Goal: Information Seeking & Learning: Learn about a topic

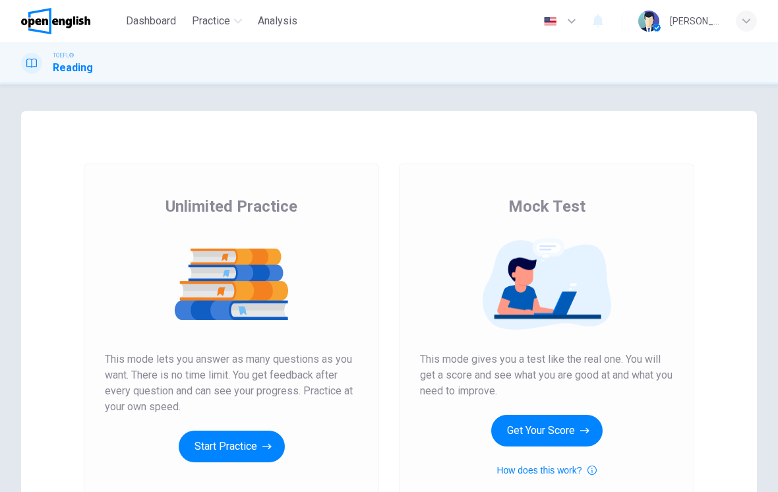
click at [255, 440] on button "Start Practice" at bounding box center [232, 447] width 106 height 32
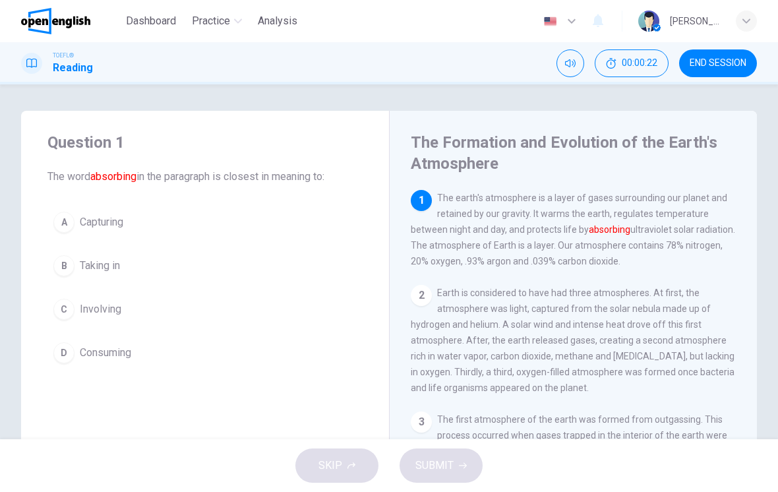
click at [106, 231] on button "A Capturing" at bounding box center [204, 222] width 315 height 33
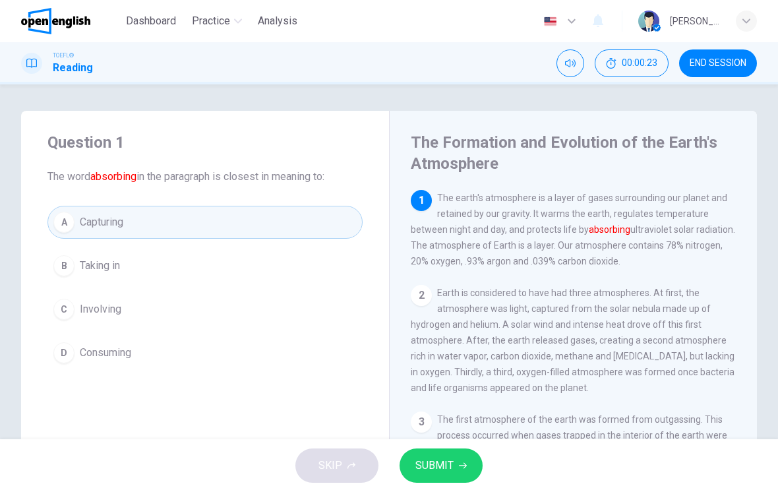
click at [465, 460] on button "SUBMIT" at bounding box center [441, 465] width 83 height 34
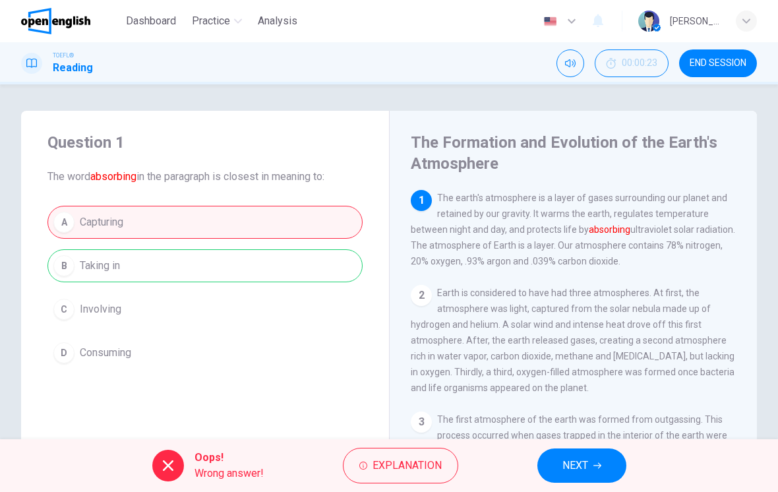
click at [376, 465] on span "Explanation" at bounding box center [407, 465] width 69 height 18
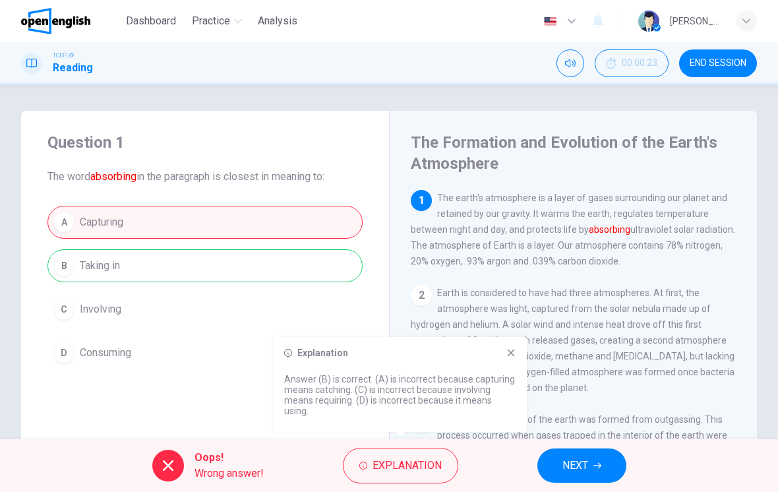
click at [511, 357] on icon at bounding box center [511, 353] width 11 height 11
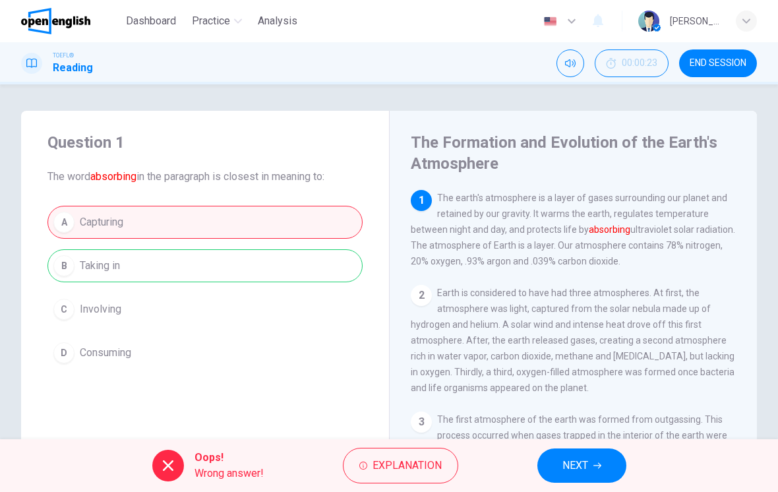
click at [603, 458] on button "NEXT" at bounding box center [581, 465] width 89 height 34
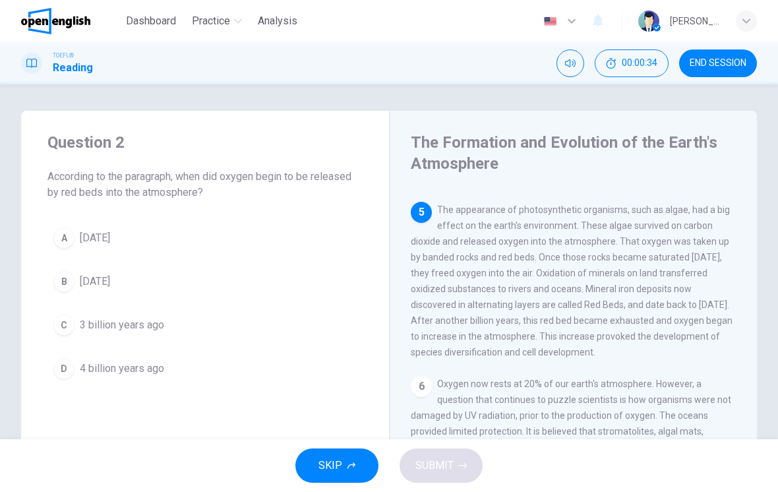
scroll to position [463, 0]
click at [110, 230] on span "1 billion years ago" at bounding box center [95, 238] width 30 height 16
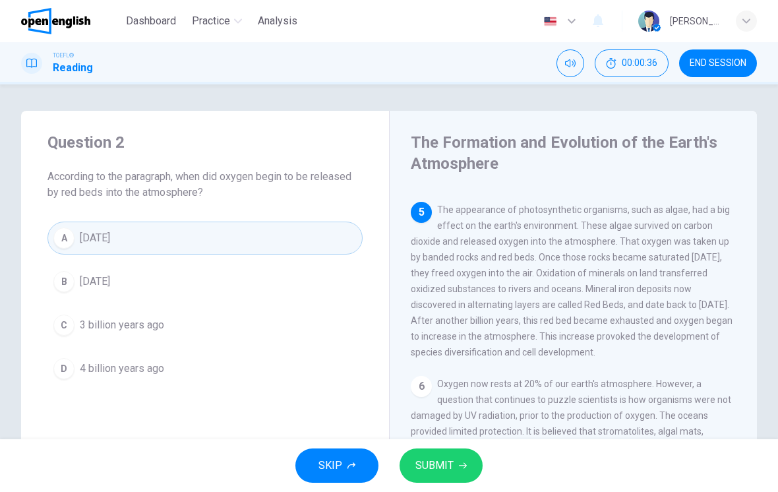
click at [454, 461] on button "SUBMIT" at bounding box center [441, 465] width 83 height 34
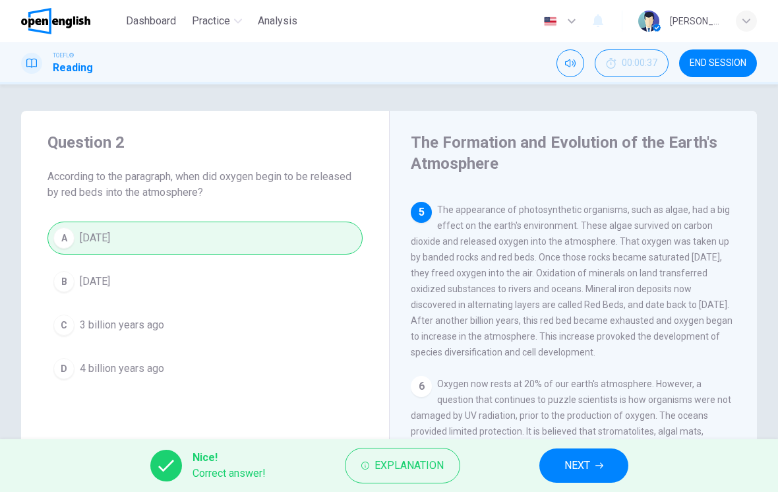
click at [599, 460] on button "NEXT" at bounding box center [583, 465] width 89 height 34
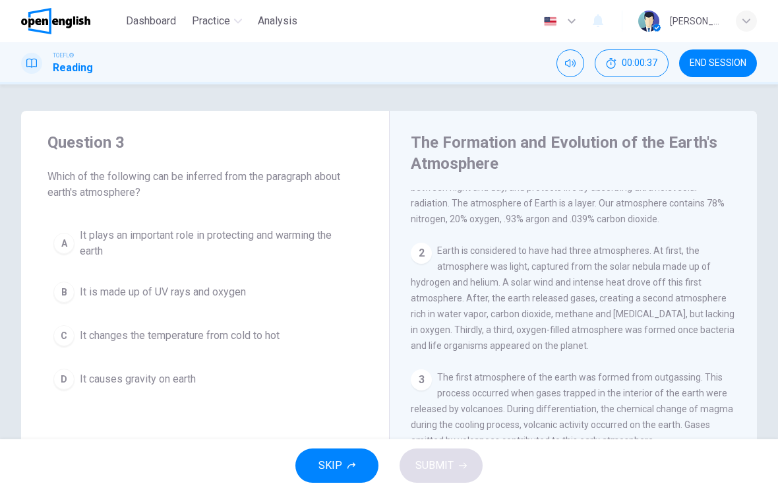
scroll to position [0, 0]
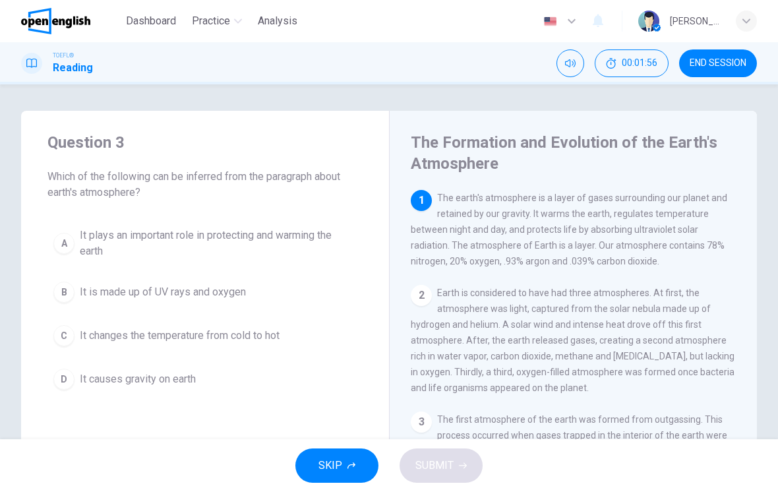
click at [253, 230] on span "It plays an important role in protecting and warming the earth" at bounding box center [218, 244] width 277 height 32
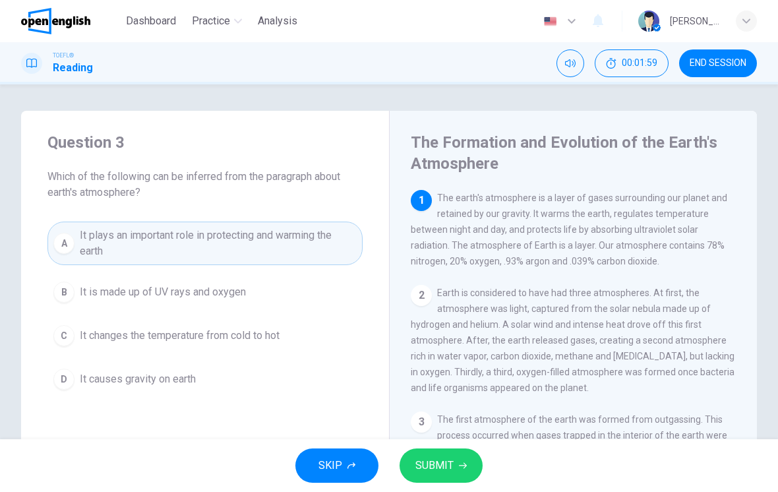
click at [455, 466] on button "SUBMIT" at bounding box center [441, 465] width 83 height 34
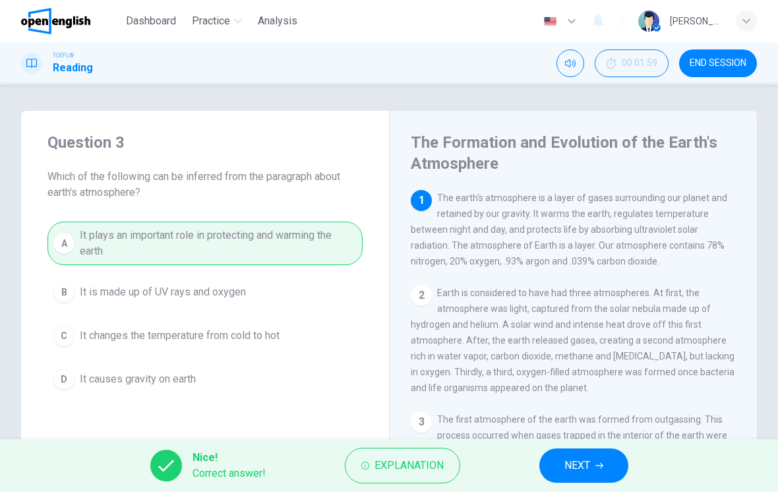
click at [582, 481] on button "NEXT" at bounding box center [583, 465] width 89 height 34
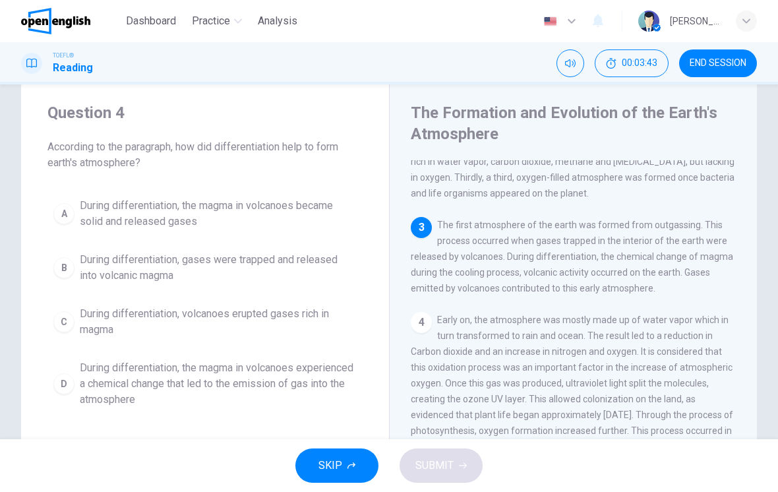
scroll to position [38, 0]
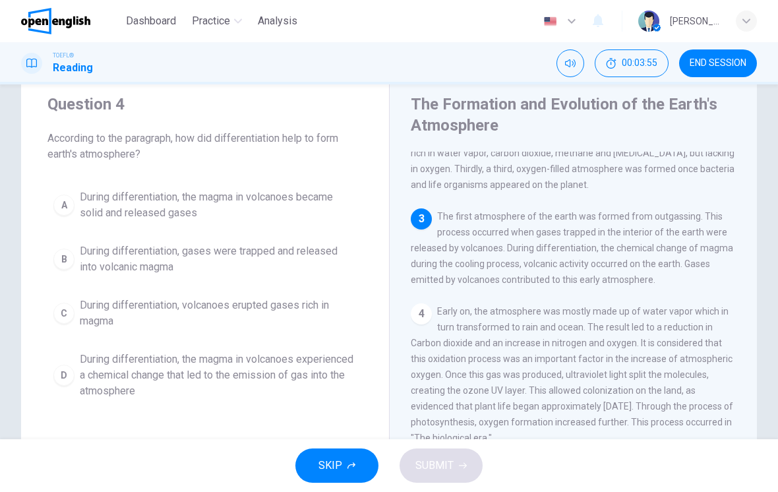
click at [137, 351] on button "D During differentiation, the magma in volcanoes experienced a chemical change …" at bounding box center [204, 375] width 315 height 59
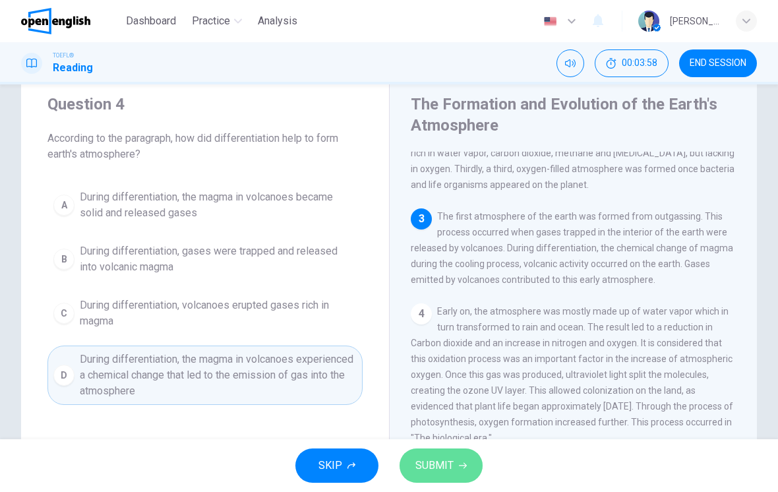
click at [443, 466] on span "SUBMIT" at bounding box center [434, 465] width 38 height 18
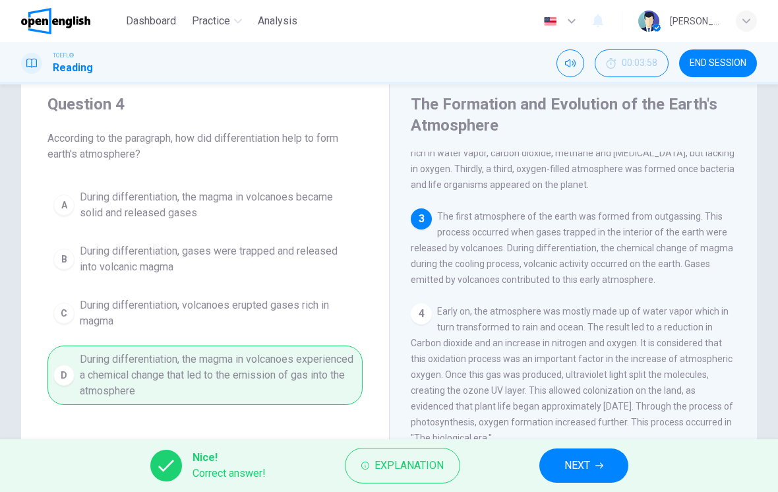
click at [581, 468] on span "NEXT" at bounding box center [578, 465] width 26 height 18
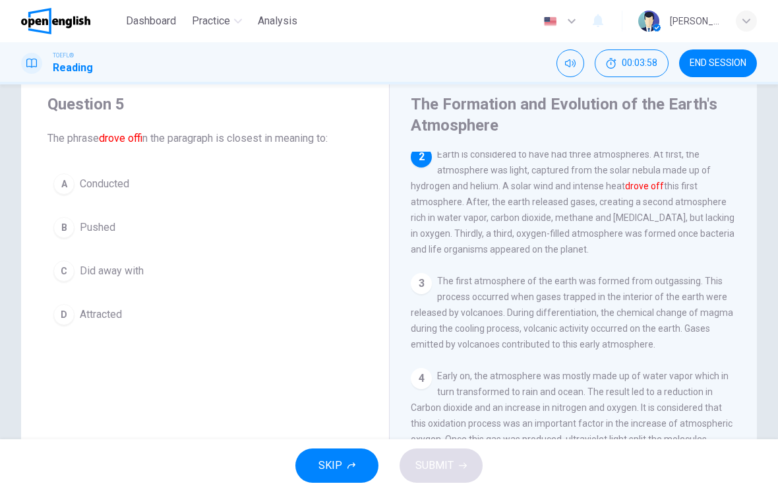
scroll to position [98, 0]
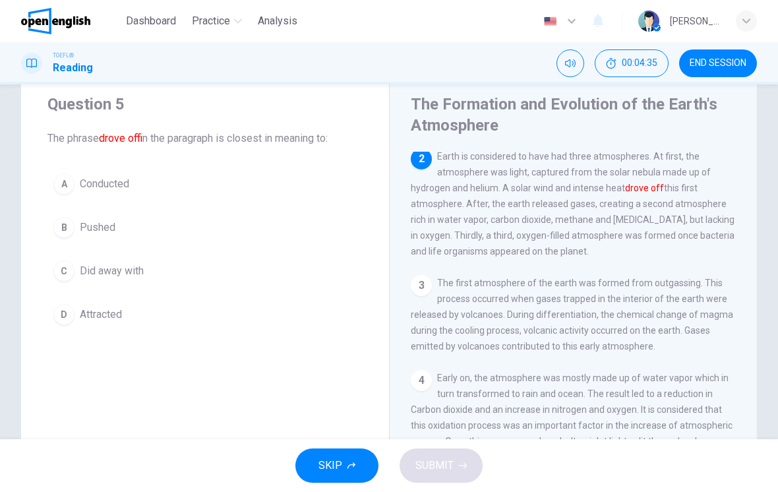
click at [59, 187] on div "A" at bounding box center [63, 183] width 21 height 21
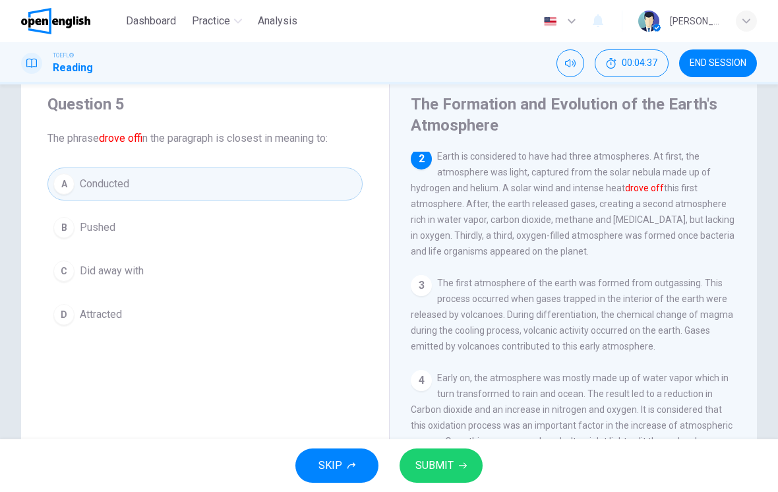
click at [454, 465] on button "SUBMIT" at bounding box center [441, 465] width 83 height 34
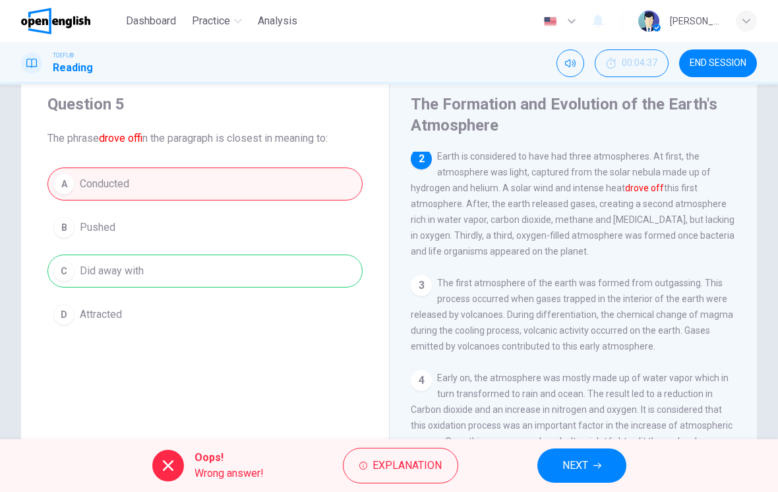
click at [415, 462] on span "Explanation" at bounding box center [407, 465] width 69 height 18
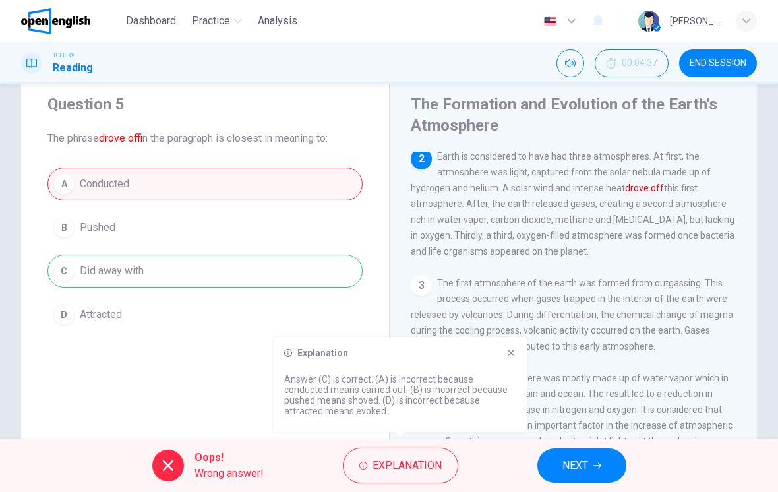
click at [513, 353] on icon at bounding box center [511, 353] width 11 height 11
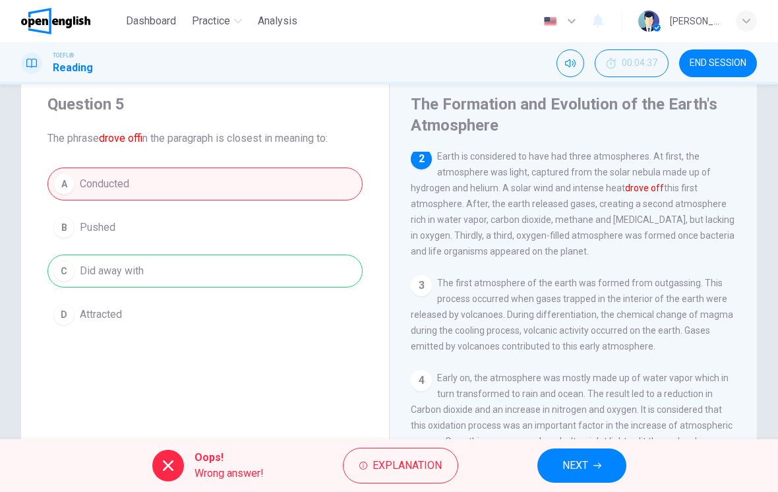
click at [590, 468] on button "NEXT" at bounding box center [581, 465] width 89 height 34
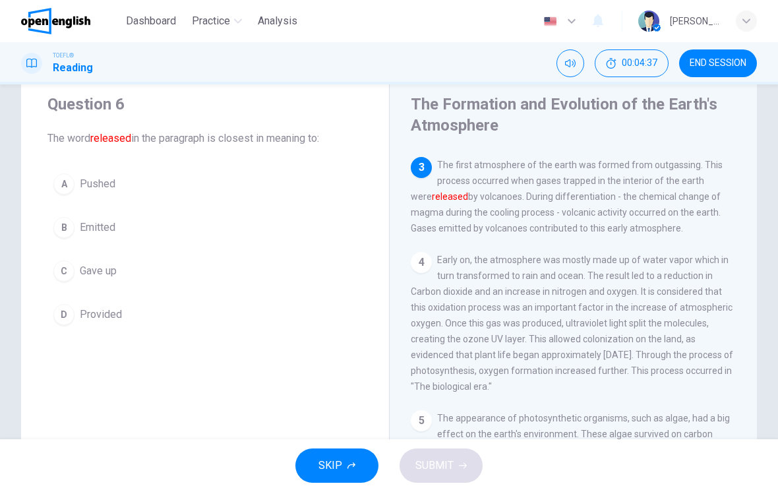
scroll to position [230, 0]
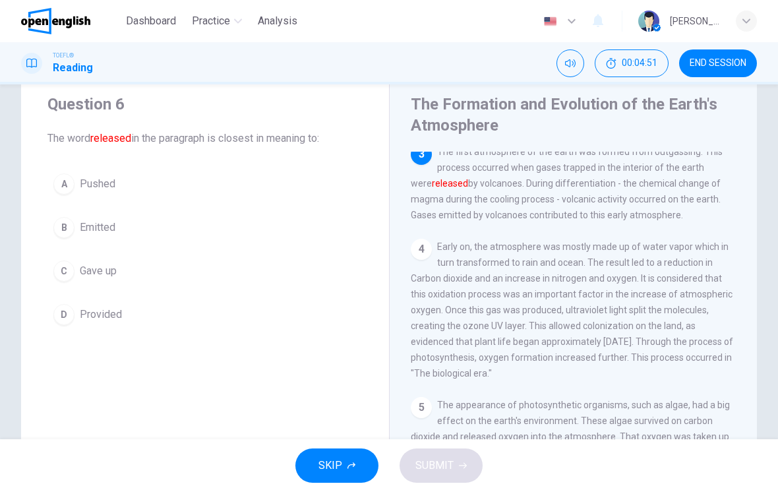
click at [61, 241] on button "B Emitted" at bounding box center [204, 227] width 315 height 33
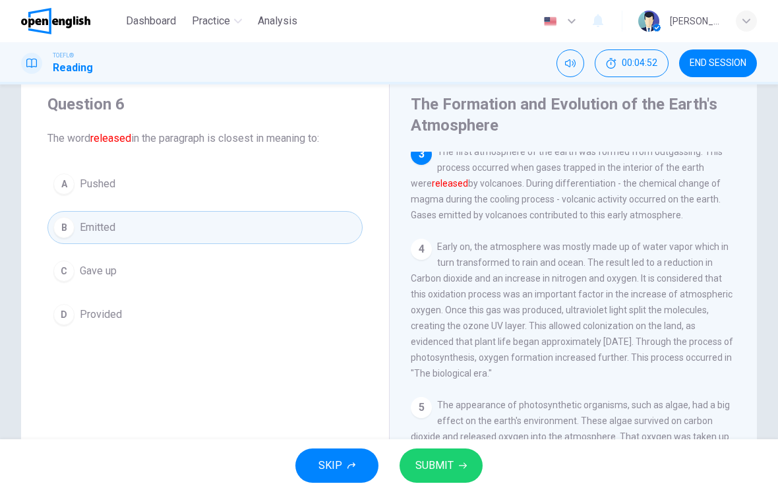
click at [429, 462] on span "SUBMIT" at bounding box center [434, 465] width 38 height 18
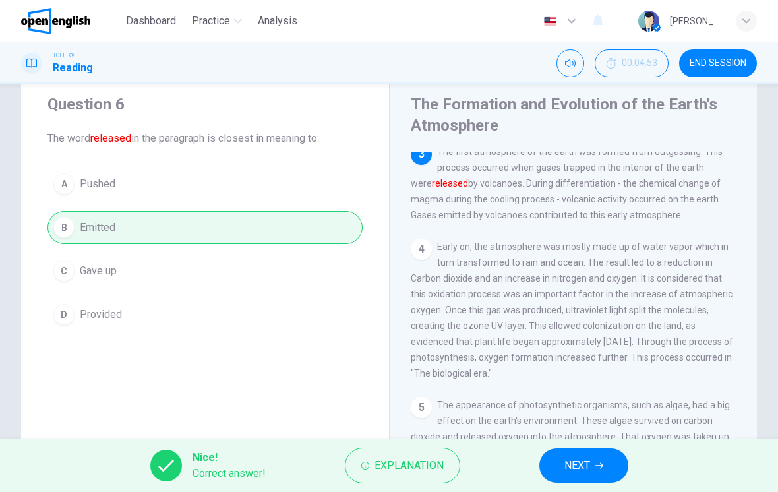
click at [601, 482] on button "NEXT" at bounding box center [583, 465] width 89 height 34
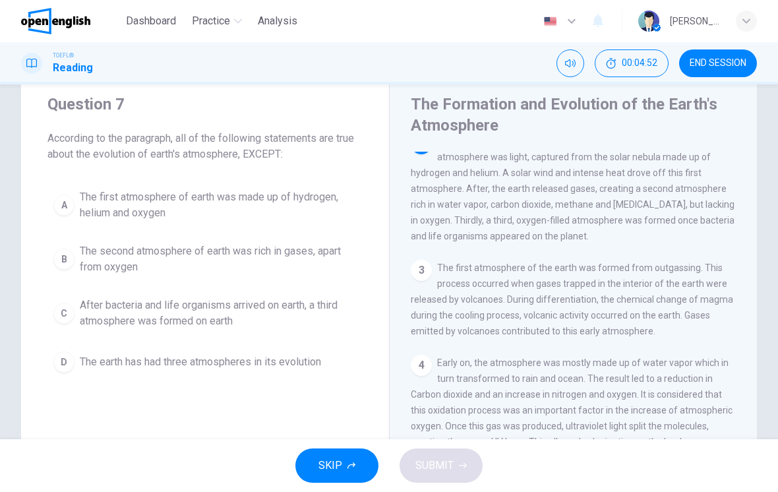
scroll to position [98, 0]
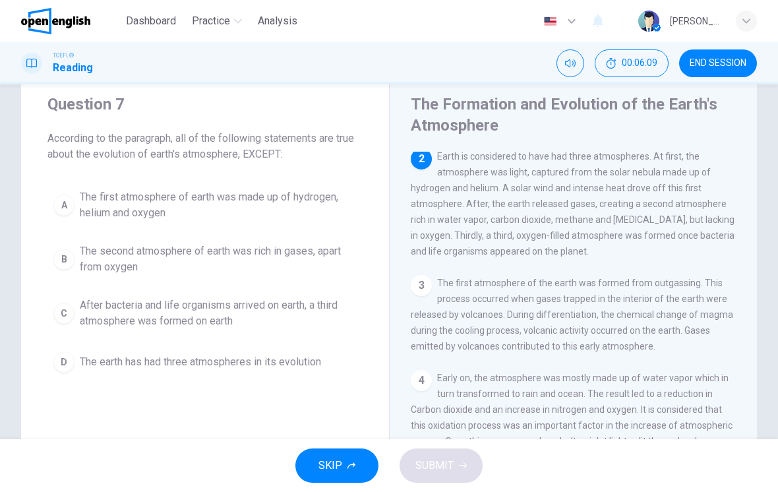
click at [223, 266] on span "The second atmosphere of earth was rich in gases, apart from oxygen" at bounding box center [218, 259] width 277 height 32
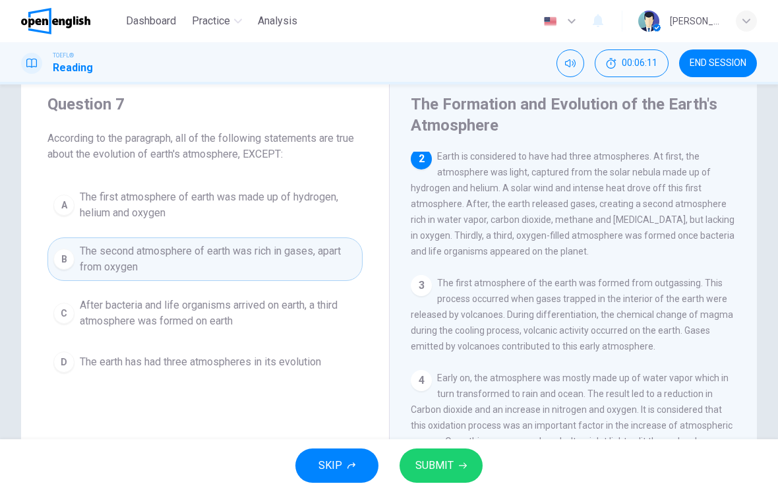
click at [466, 452] on button "SUBMIT" at bounding box center [441, 465] width 83 height 34
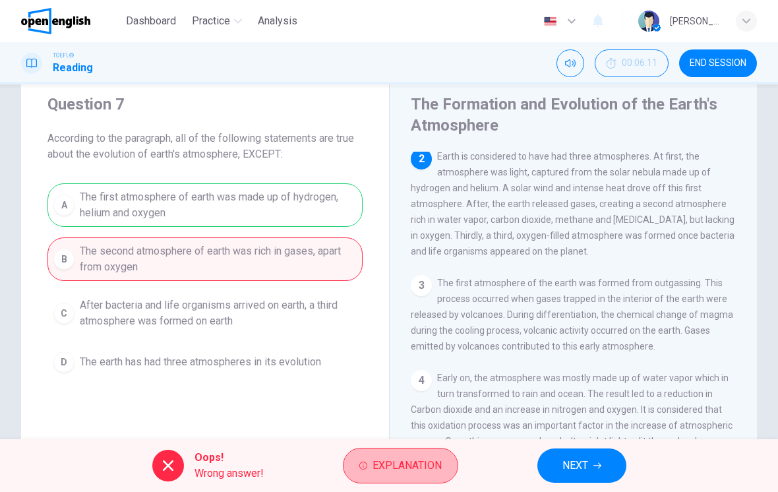
click at [422, 468] on span "Explanation" at bounding box center [407, 465] width 69 height 18
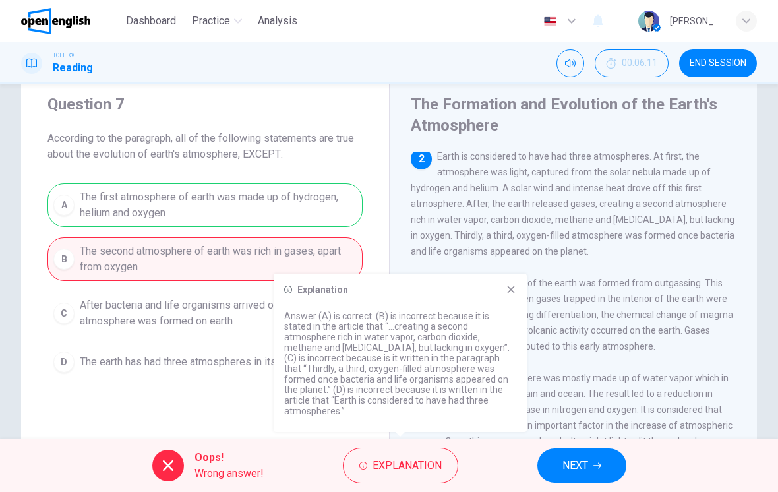
click at [574, 460] on span "NEXT" at bounding box center [576, 465] width 26 height 18
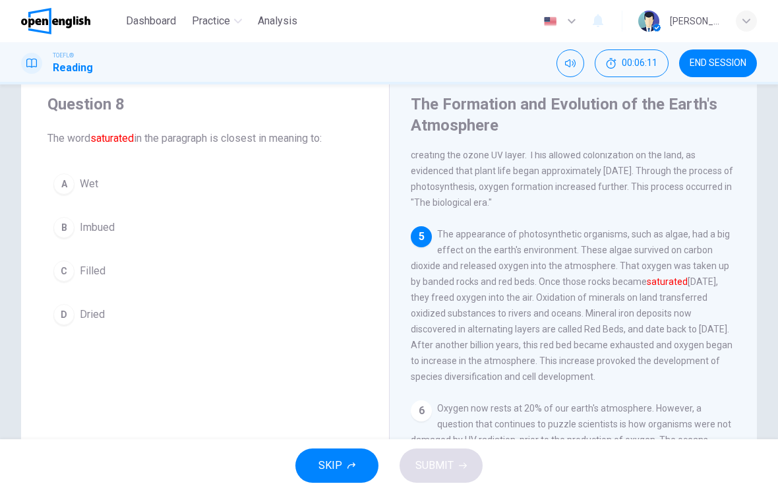
scroll to position [410, 0]
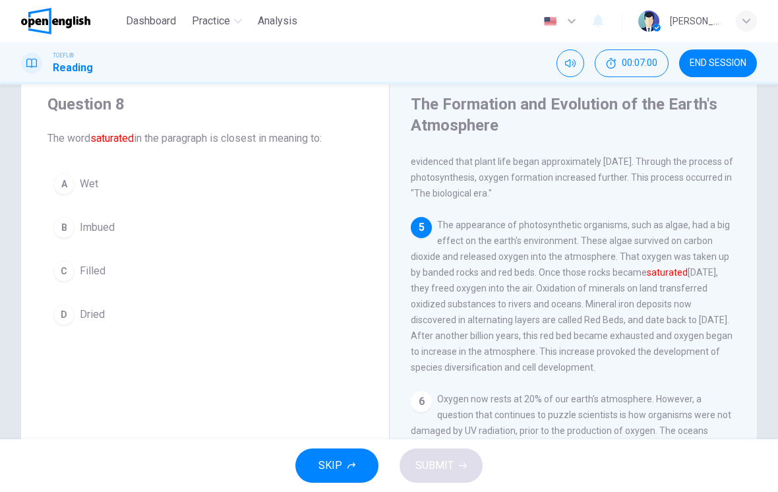
click at [74, 265] on button "C Filled" at bounding box center [204, 271] width 315 height 33
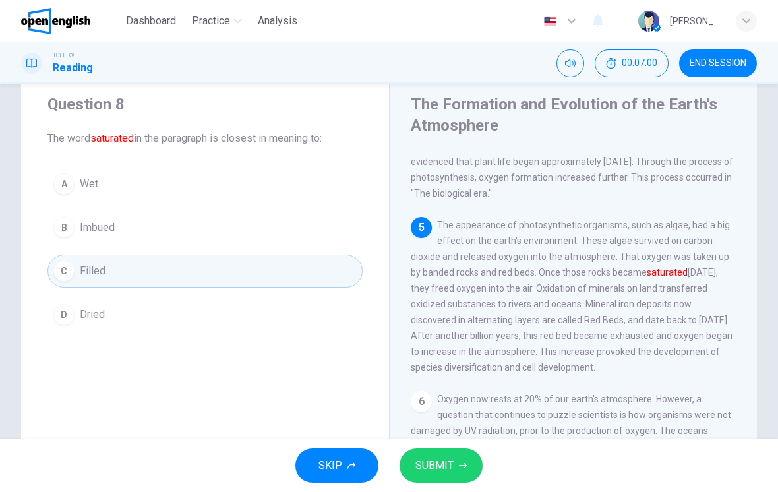
click at [461, 460] on button "SUBMIT" at bounding box center [441, 465] width 83 height 34
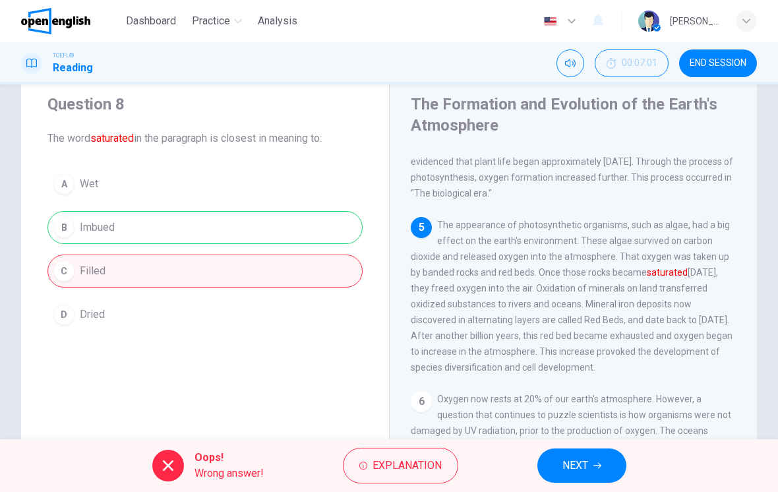
click at [416, 466] on span "Explanation" at bounding box center [407, 465] width 69 height 18
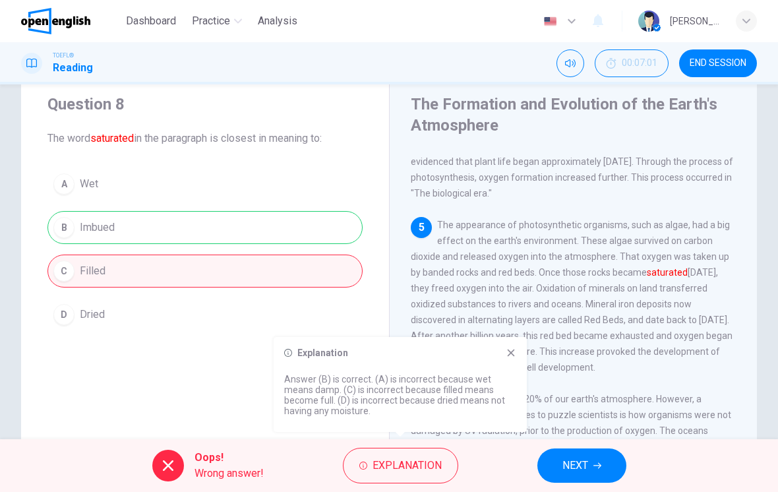
click at [584, 464] on span "NEXT" at bounding box center [576, 465] width 26 height 18
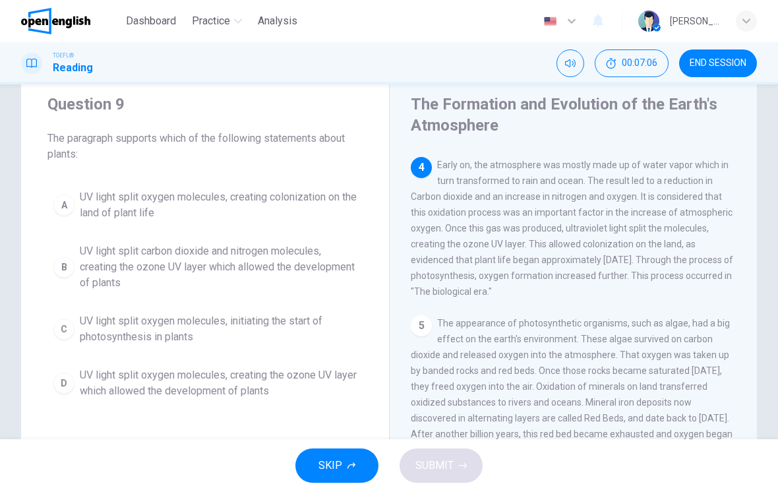
scroll to position [311, 0]
click at [286, 264] on span "UV light split carbon dioxide and nitrogen molecules, creating the ozone UV lay…" at bounding box center [218, 266] width 277 height 47
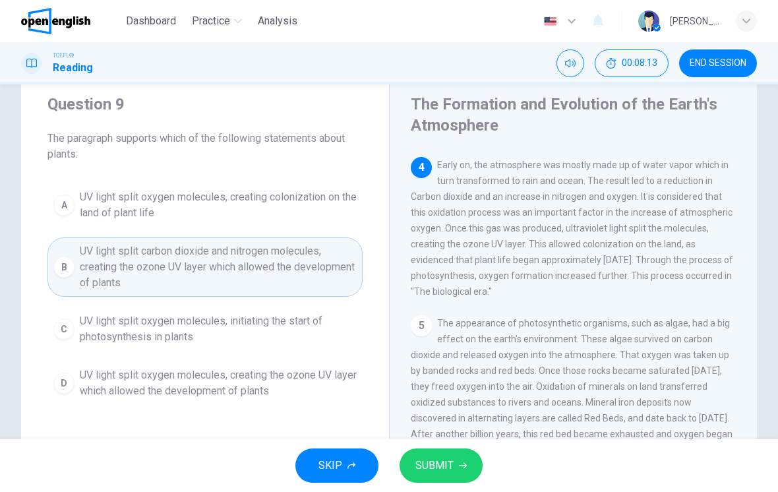
click at [448, 467] on span "SUBMIT" at bounding box center [434, 465] width 38 height 18
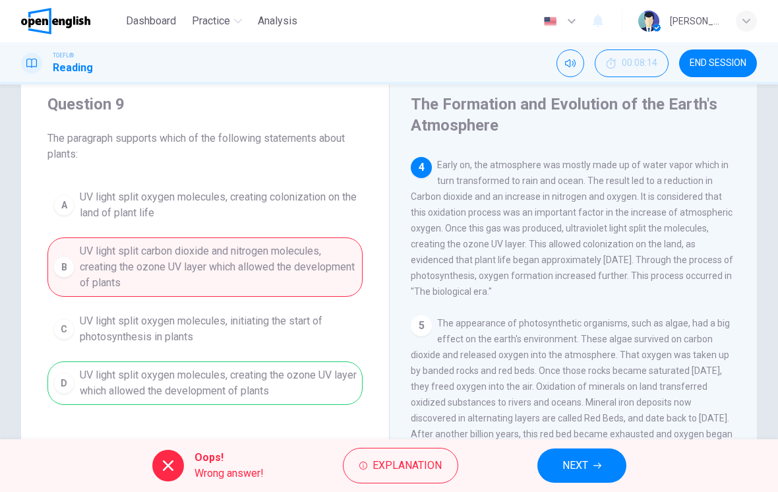
click at [598, 481] on button "NEXT" at bounding box center [581, 465] width 89 height 34
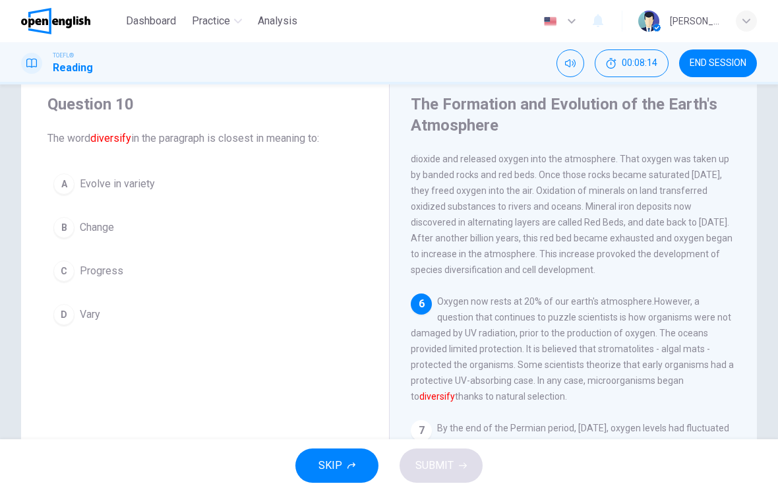
scroll to position [539, 0]
click at [141, 194] on button "A Evolve in variety" at bounding box center [204, 184] width 315 height 33
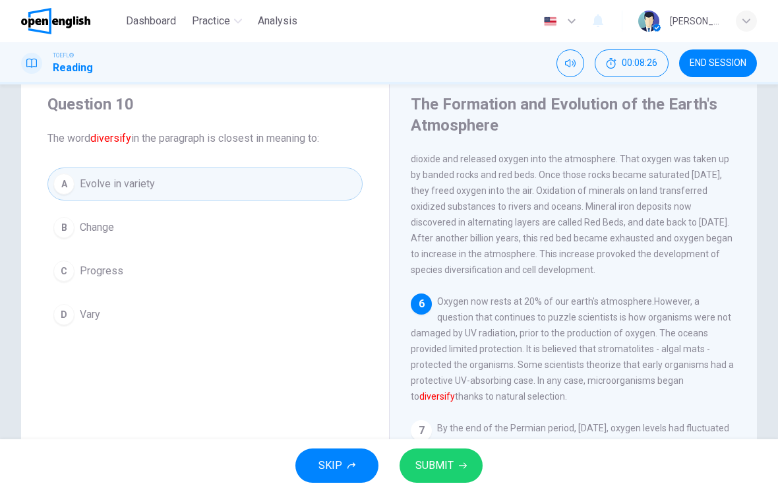
click at [480, 439] on div "SKIP SUBMIT" at bounding box center [389, 465] width 778 height 53
click at [462, 464] on icon "button" at bounding box center [463, 466] width 8 height 8
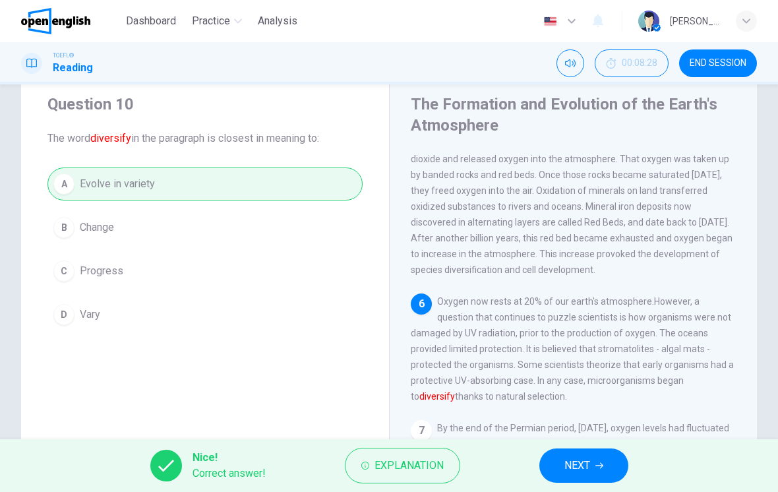
click at [600, 472] on button "NEXT" at bounding box center [583, 465] width 89 height 34
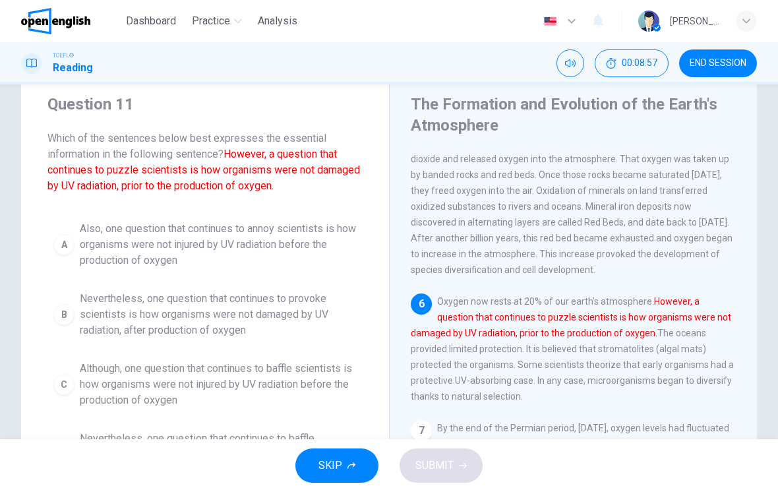
click at [253, 307] on span "Nevertheless, one question that continues to provoke scientists is how organism…" at bounding box center [218, 314] width 277 height 47
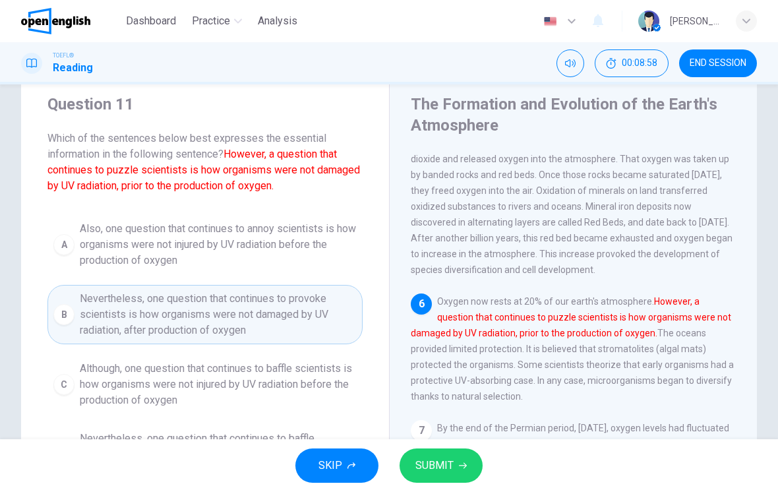
click at [448, 469] on span "SUBMIT" at bounding box center [434, 465] width 38 height 18
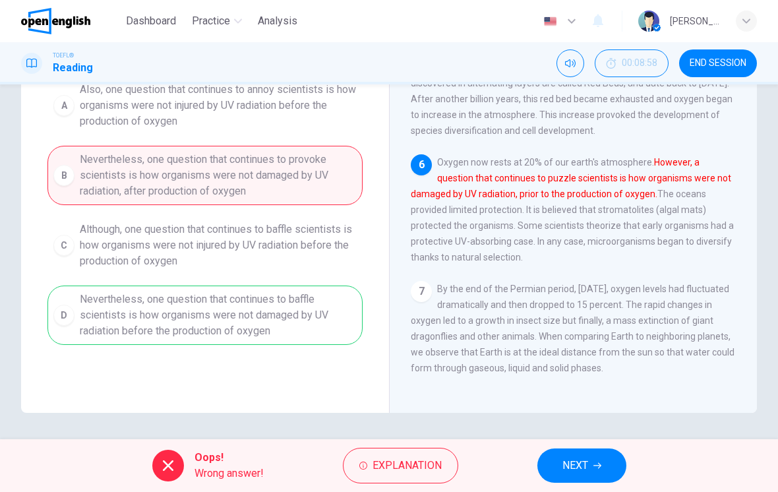
scroll to position [177, 0]
click at [578, 463] on span "NEXT" at bounding box center [576, 465] width 26 height 18
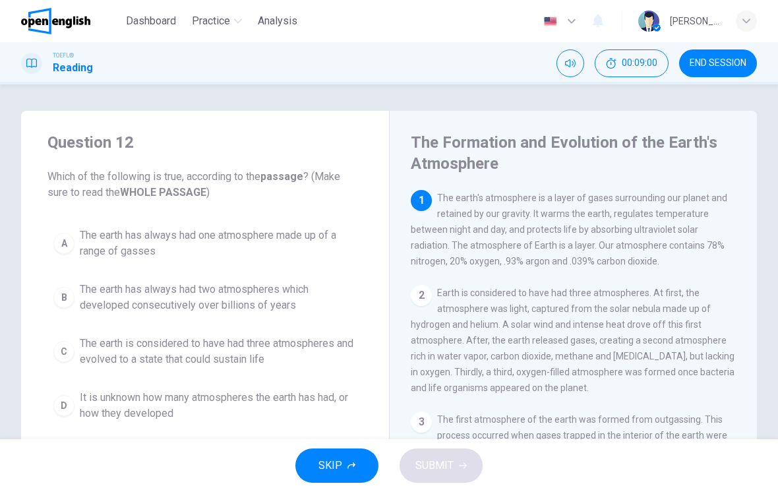
scroll to position [0, 0]
click at [259, 298] on span "The earth has always had two atmospheres which developed consecutively over bil…" at bounding box center [218, 298] width 277 height 32
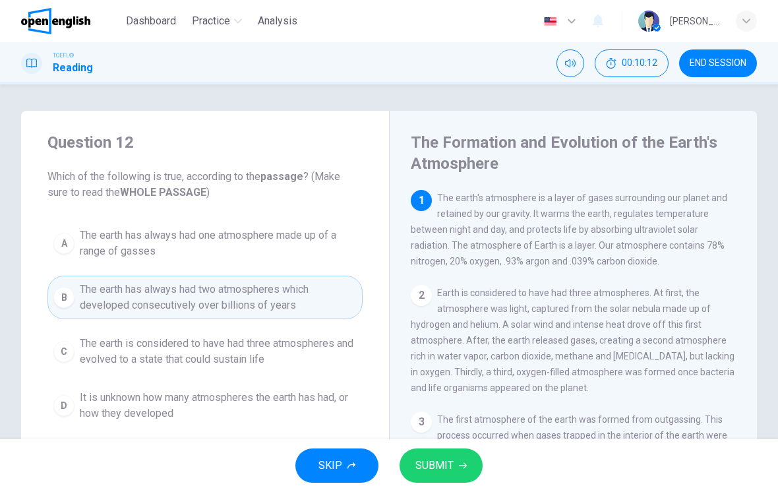
click at [460, 467] on icon "button" at bounding box center [463, 466] width 8 height 8
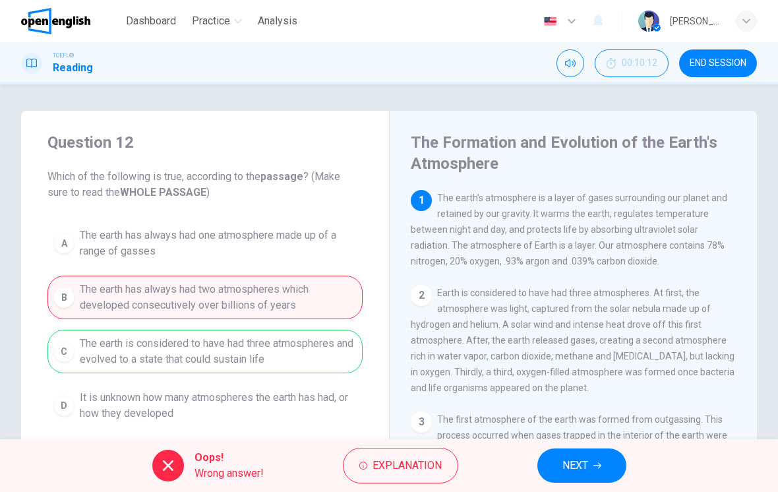
click at [553, 468] on button "NEXT" at bounding box center [581, 465] width 89 height 34
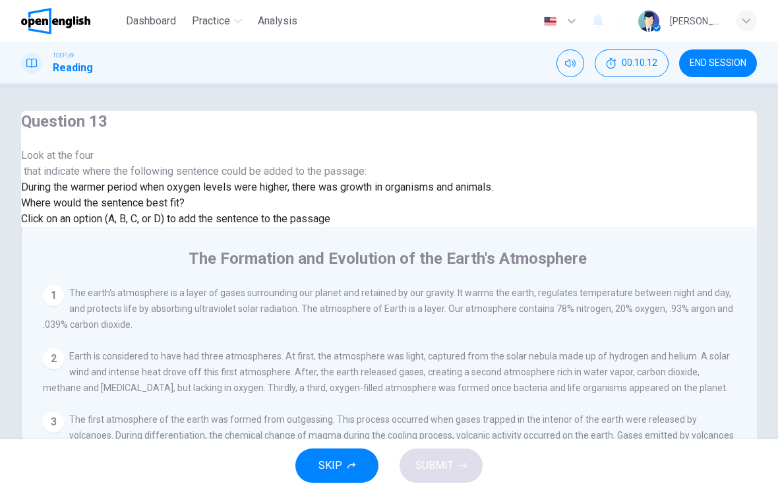
scroll to position [551, 0]
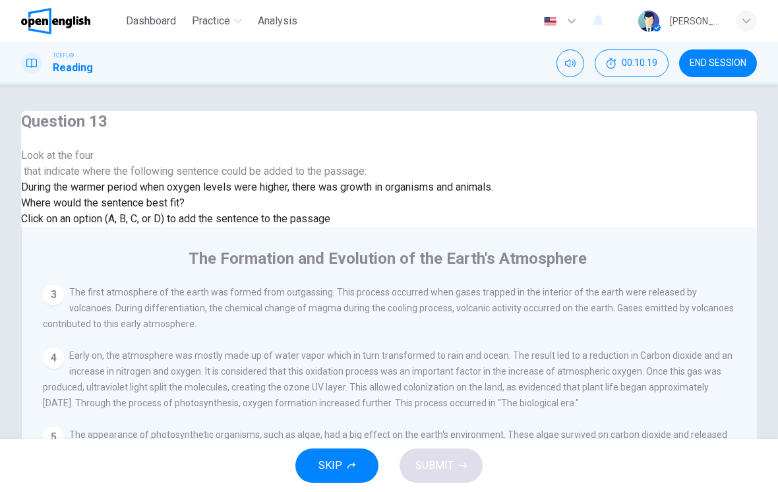
click at [137, 164] on div at bounding box center [257, 164] width 472 height 0
click at [133, 179] on span "Look at the four that indicate where the following sentence could be added to t…" at bounding box center [257, 164] width 472 height 32
click at [131, 179] on span "Look at the four that indicate where the following sentence could be added to t…" at bounding box center [257, 164] width 472 height 32
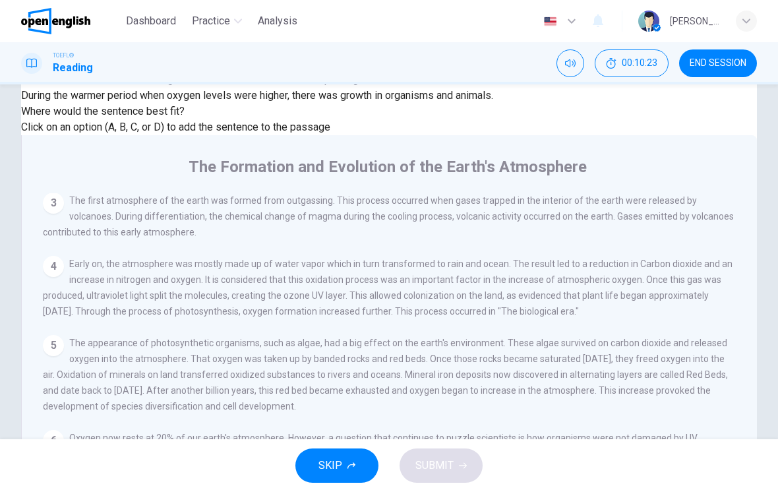
scroll to position [117, 0]
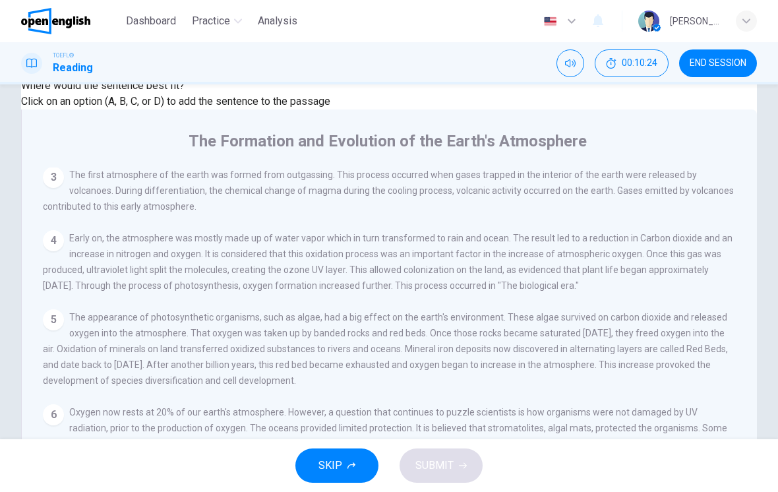
click at [430, 468] on div "A By the end of the Permian period, 250 million years ago, B oxygen levels had …" at bounding box center [390, 499] width 694 height 63
click at [167, 471] on input at bounding box center [121, 477] width 91 height 12
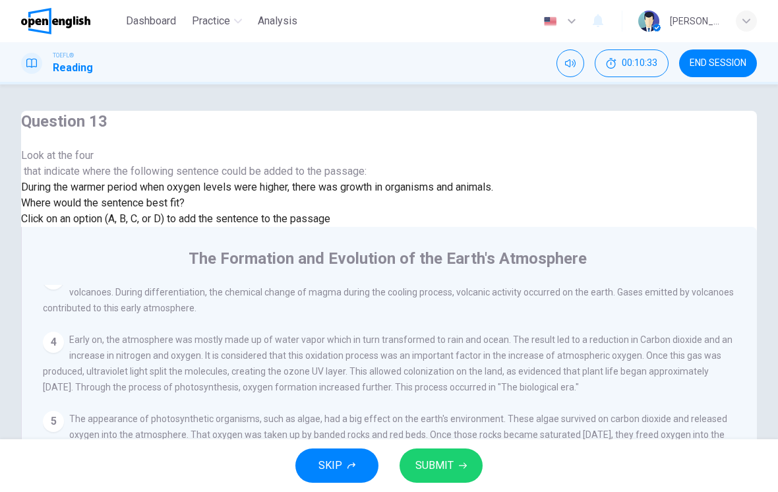
scroll to position [588, 0]
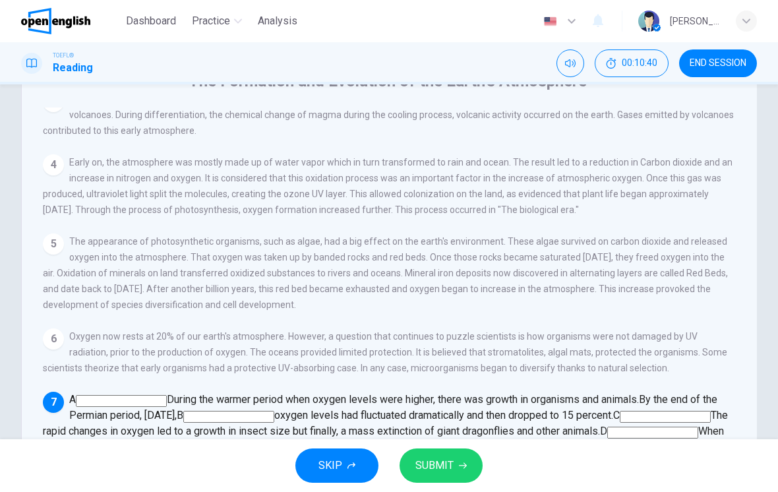
scroll to position [177, 0]
click at [620, 411] on input at bounding box center [665, 417] width 91 height 12
click at [607, 427] on input at bounding box center [652, 433] width 91 height 12
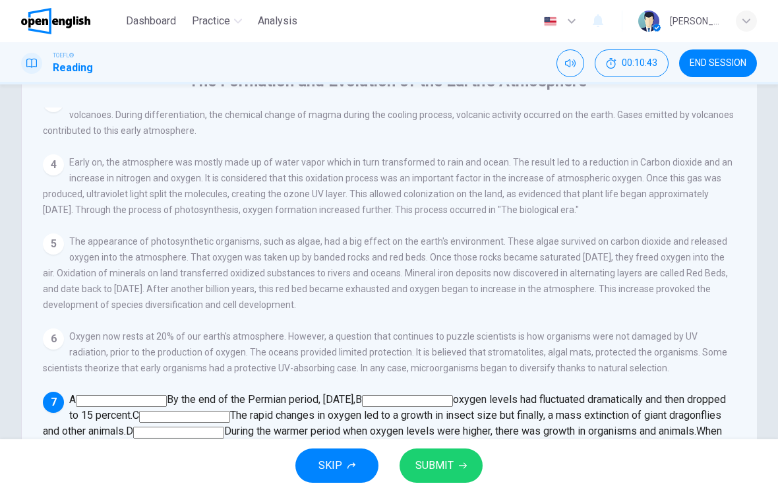
scroll to position [435, 0]
click at [453, 452] on button "SUBMIT" at bounding box center [441, 465] width 83 height 34
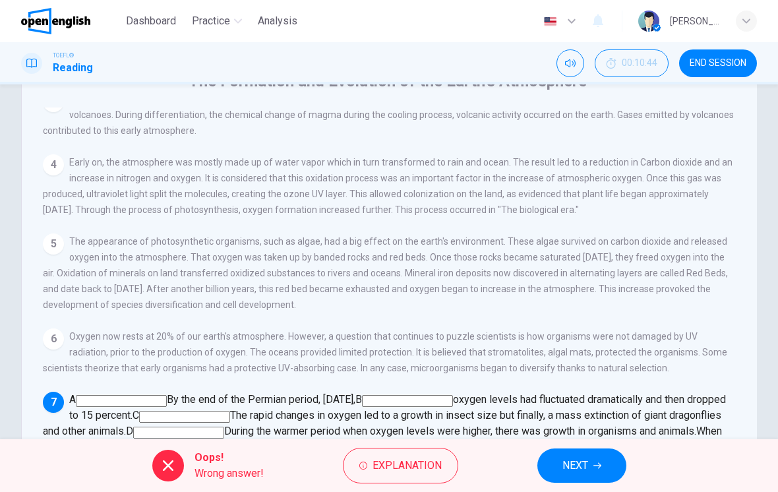
scroll to position [584, 0]
click at [596, 464] on icon "button" at bounding box center [598, 466] width 8 height 8
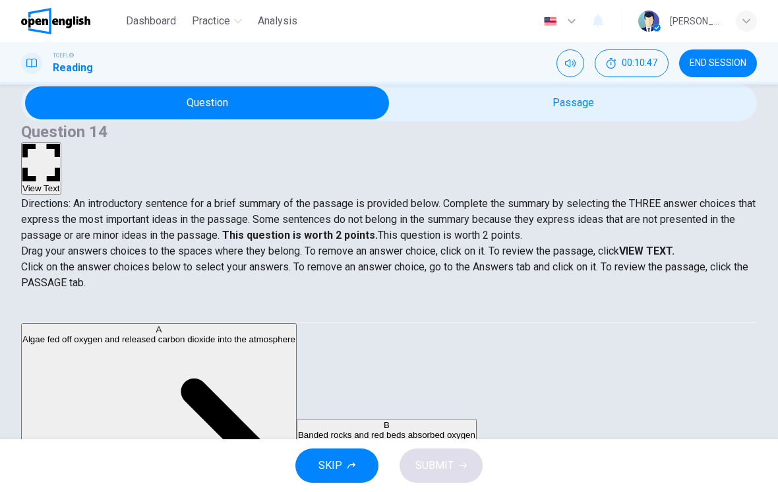
scroll to position [12, 0]
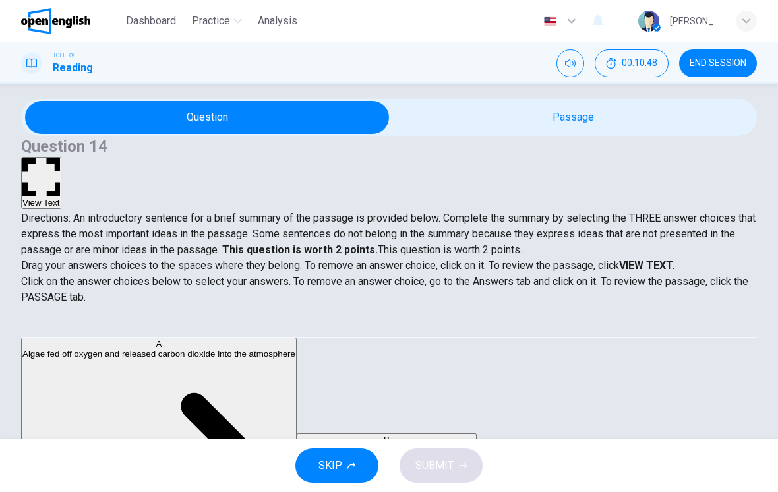
click at [731, 66] on span "END SESSION" at bounding box center [718, 63] width 57 height 11
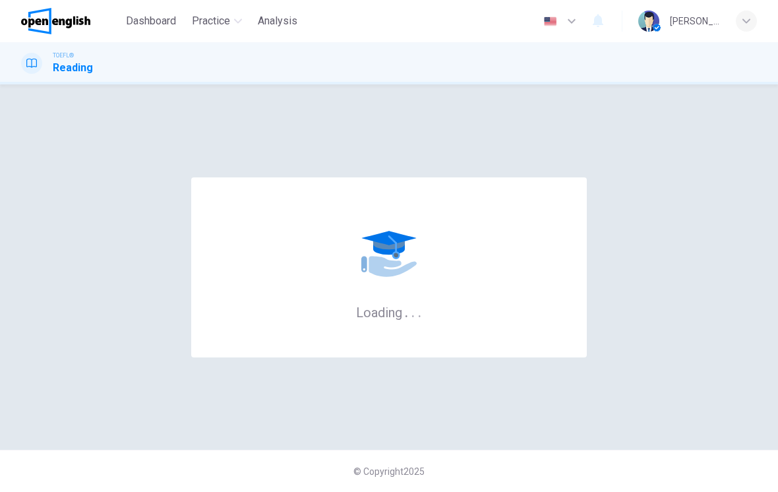
scroll to position [0, 0]
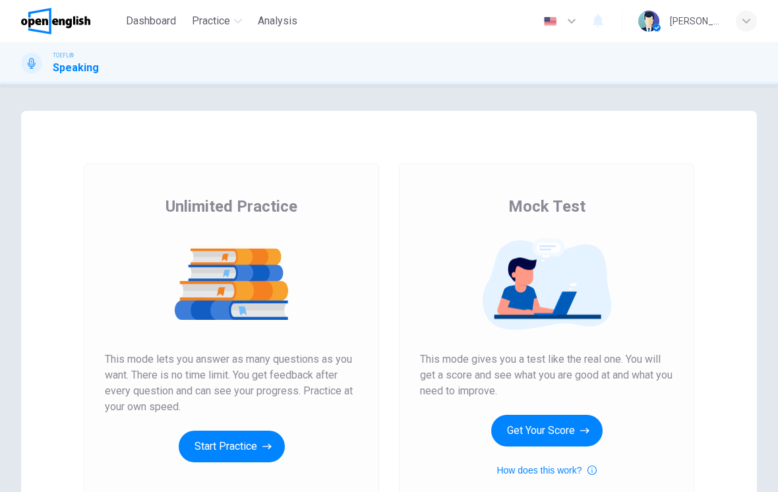
click at [251, 432] on button "Start Practice" at bounding box center [232, 447] width 106 height 32
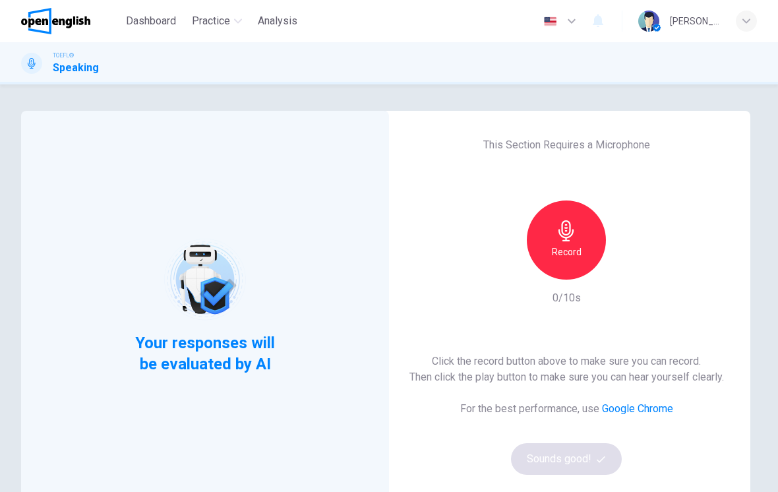
click at [577, 256] on h6 "Record" at bounding box center [567, 252] width 30 height 16
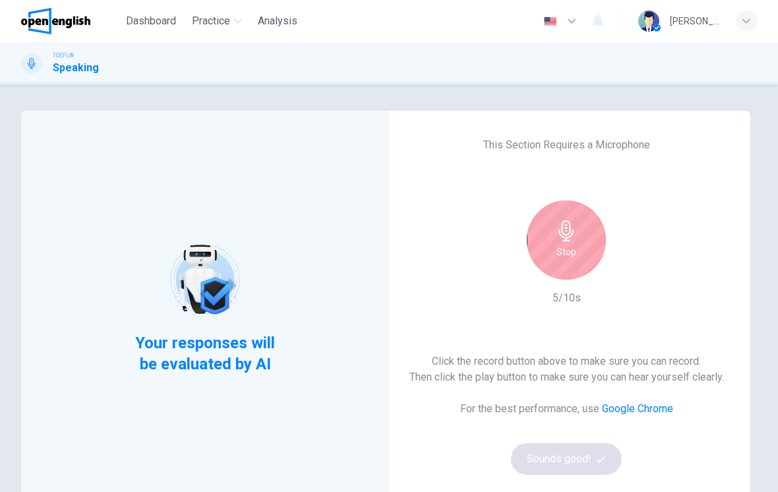
click at [572, 255] on h6 "Stop" at bounding box center [567, 252] width 20 height 16
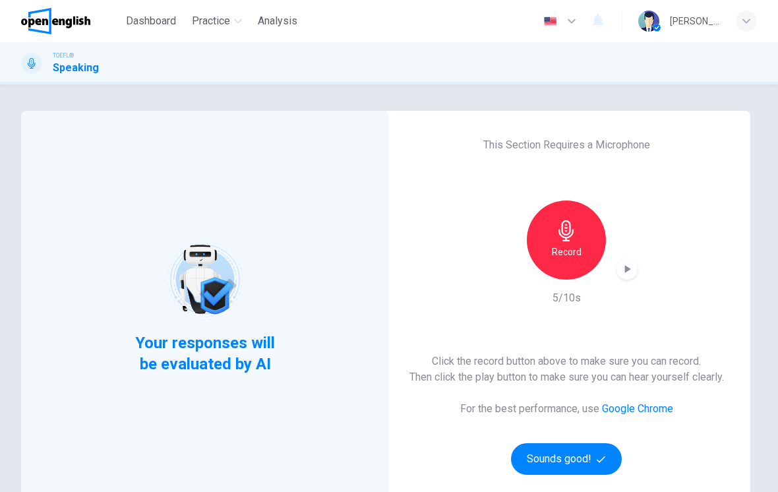
click at [627, 259] on div "button" at bounding box center [627, 269] width 21 height 21
click at [551, 474] on button "Sounds good!" at bounding box center [566, 459] width 111 height 32
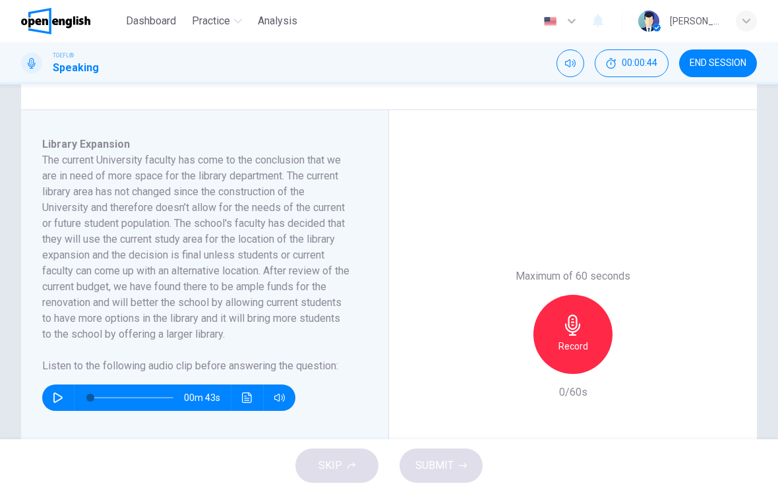
scroll to position [193, 0]
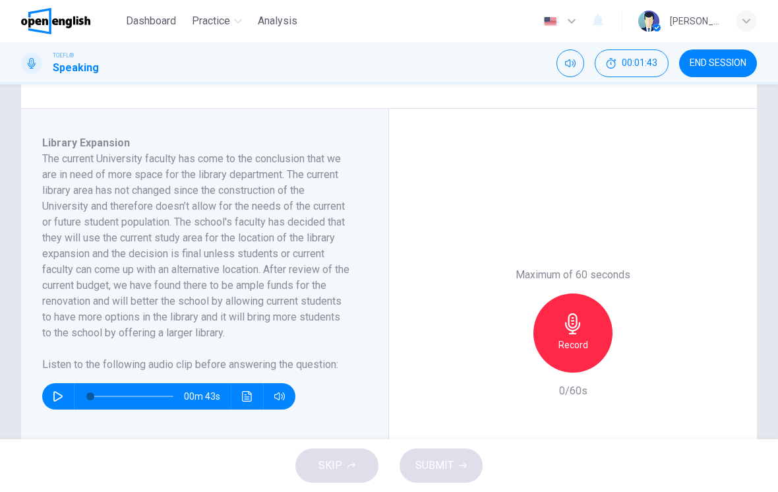
click at [72, 388] on div "00m 43s" at bounding box center [168, 396] width 253 height 26
click at [59, 395] on icon "button" at bounding box center [57, 396] width 9 height 11
type input "*"
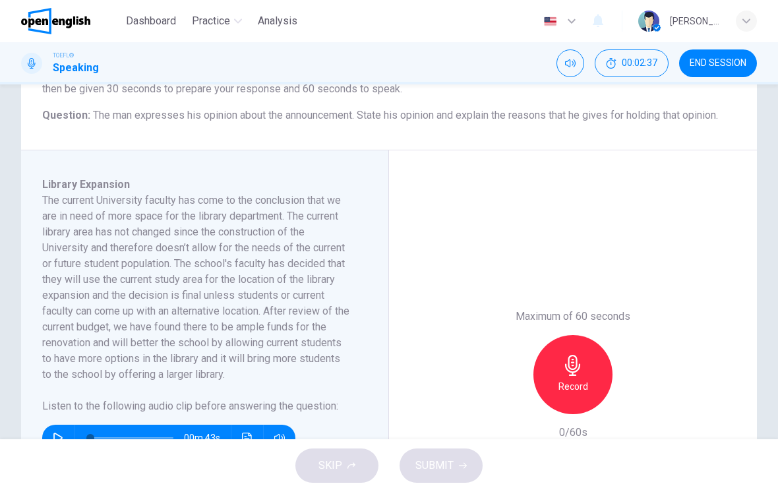
scroll to position [154, 0]
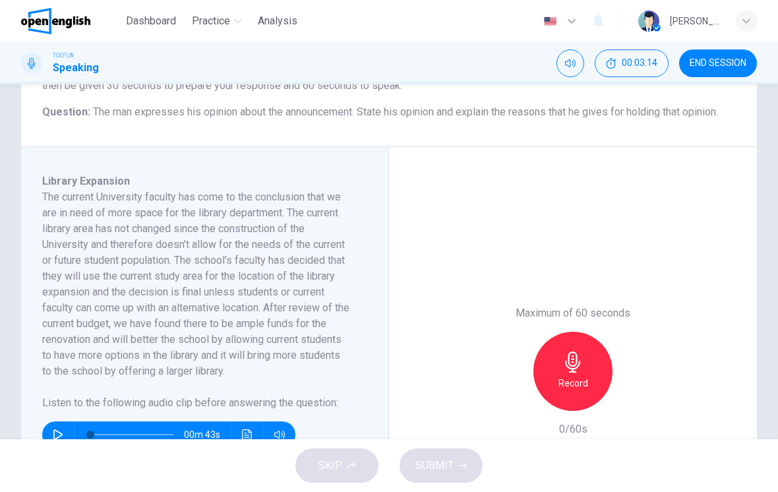
click at [564, 380] on h6 "Record" at bounding box center [574, 383] width 30 height 16
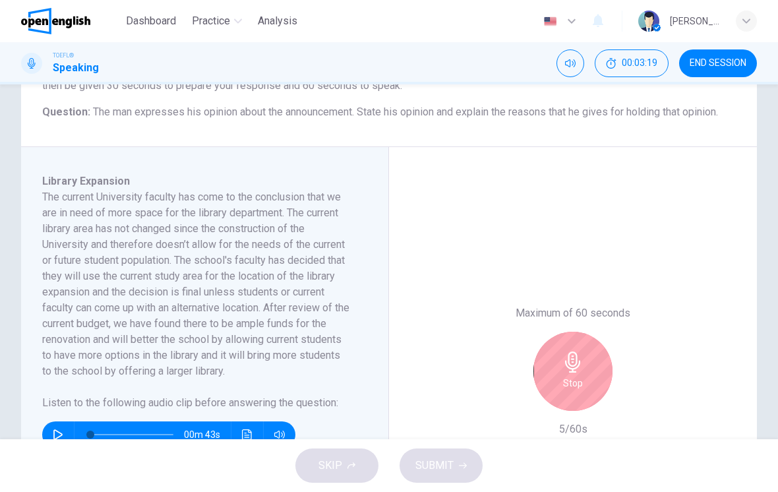
click at [587, 375] on div "Stop" at bounding box center [573, 371] width 79 height 79
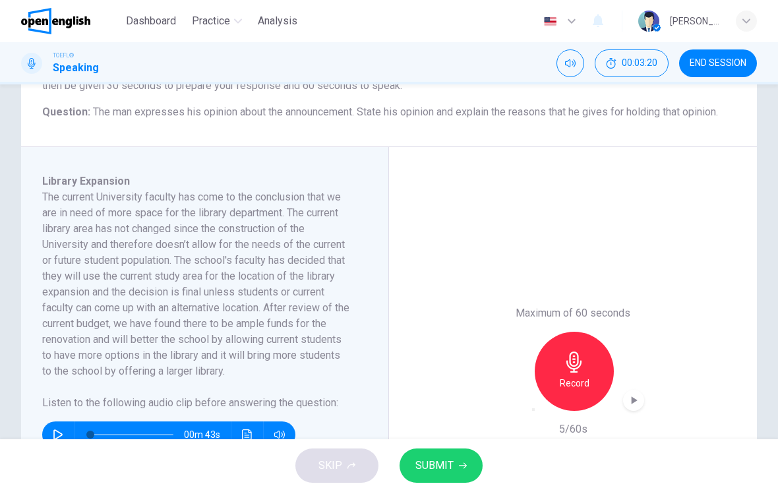
click at [534, 410] on icon "button" at bounding box center [534, 410] width 0 height 0
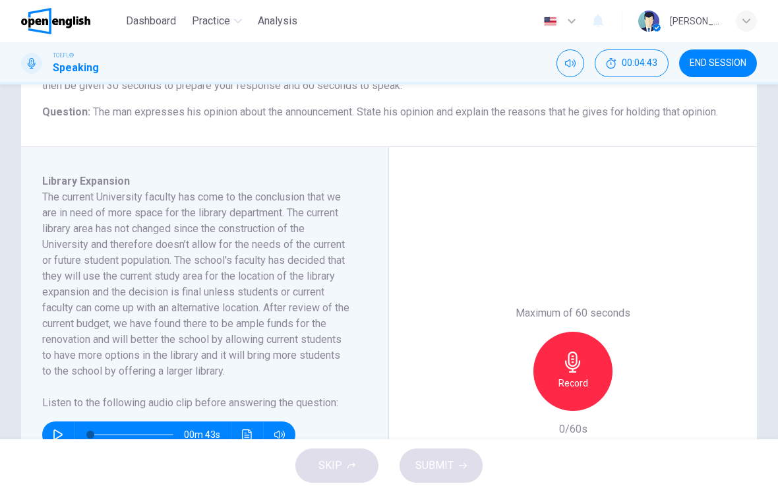
click at [562, 382] on h6 "Record" at bounding box center [574, 383] width 30 height 16
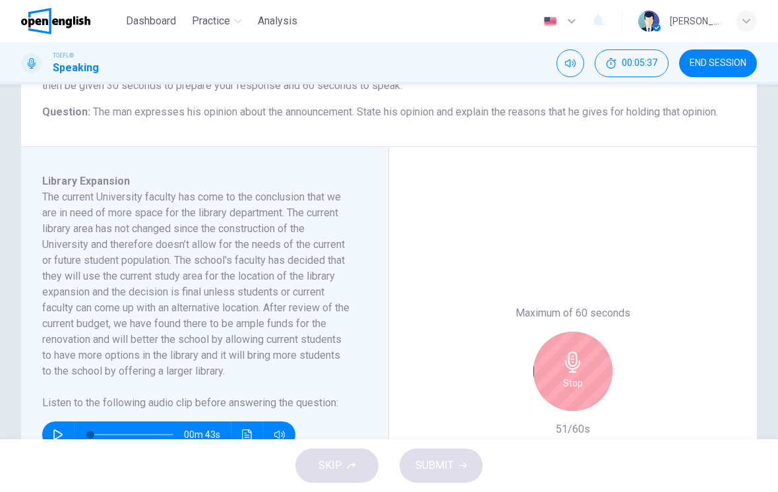
click at [577, 376] on h6 "Stop" at bounding box center [573, 383] width 20 height 16
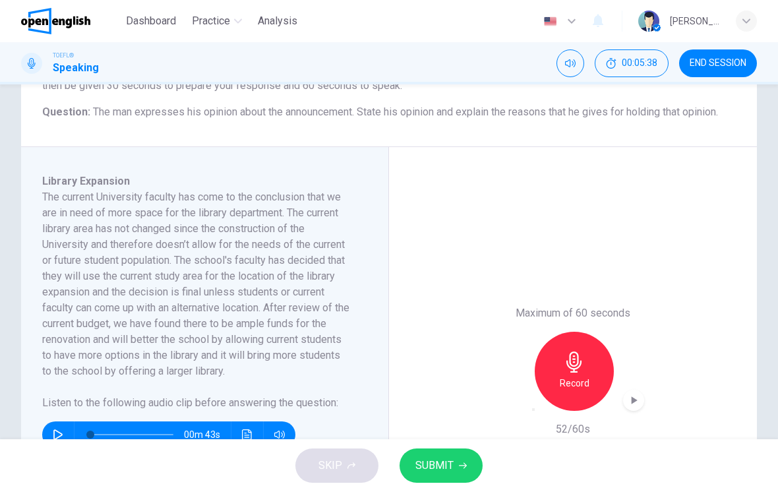
click at [443, 467] on span "SUBMIT" at bounding box center [434, 465] width 38 height 18
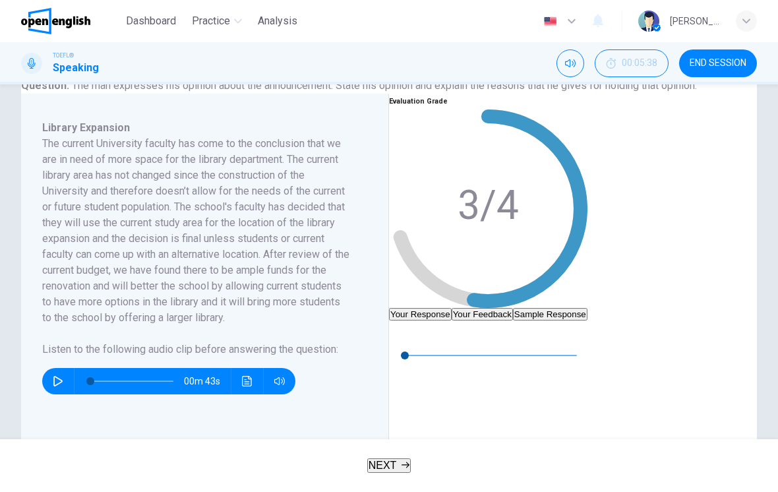
click at [513, 308] on button "Your Feedback" at bounding box center [482, 314] width 61 height 13
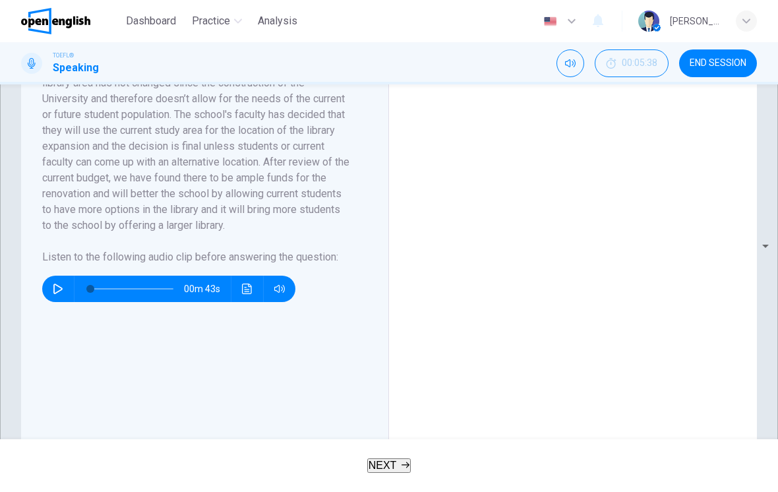
scroll to position [244, 0]
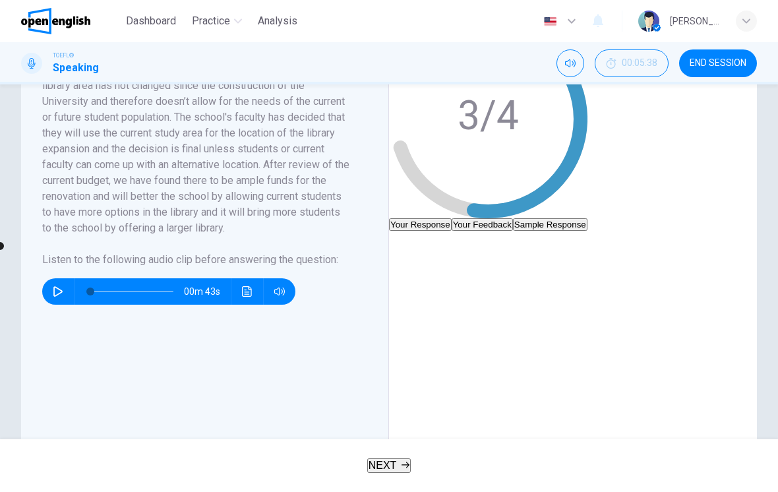
click at [412, 460] on button "NEXT" at bounding box center [389, 465] width 44 height 15
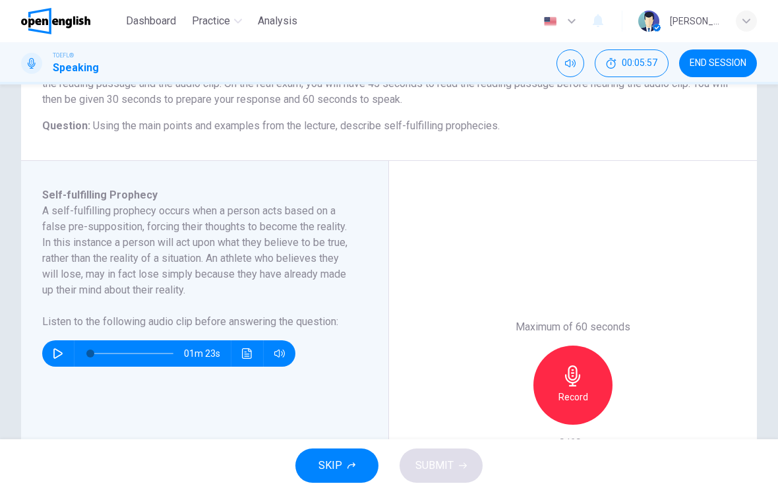
scroll to position [153, 0]
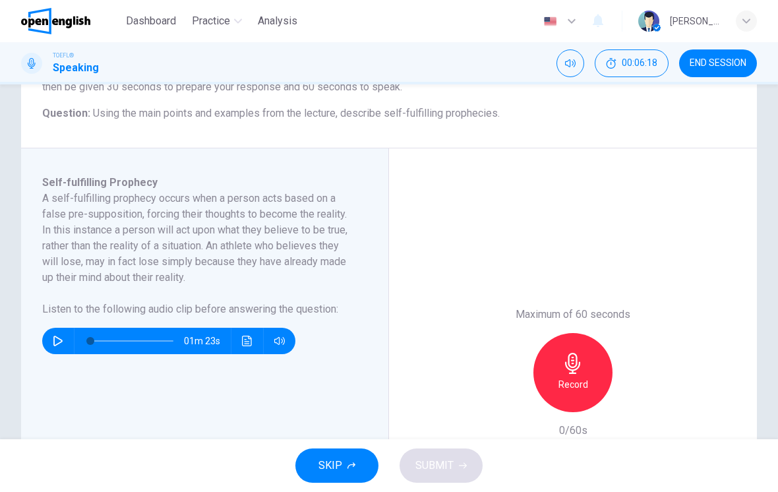
click at [61, 348] on button "button" at bounding box center [57, 341] width 21 height 26
click at [60, 338] on icon "button" at bounding box center [58, 341] width 11 height 11
click at [557, 393] on div "Record" at bounding box center [573, 372] width 79 height 79
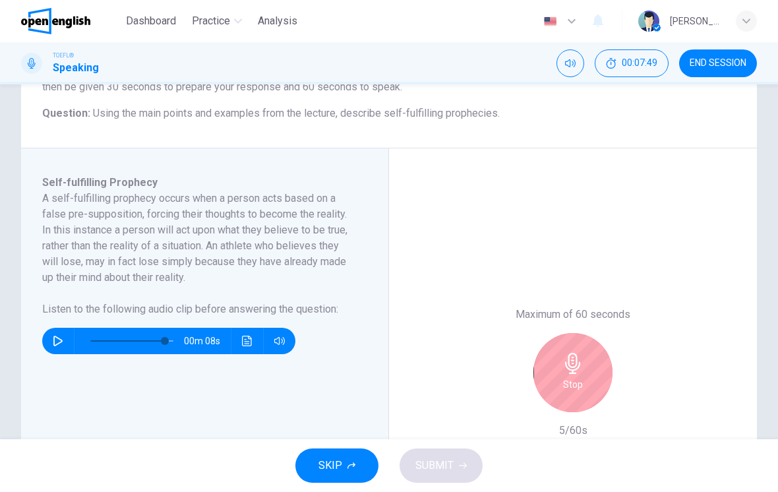
click at [576, 386] on h6 "Stop" at bounding box center [573, 385] width 20 height 16
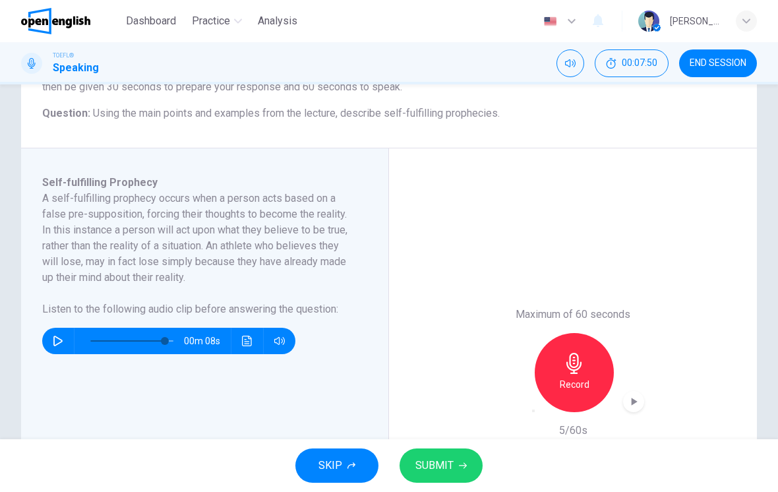
click at [534, 411] on icon "button" at bounding box center [534, 411] width 0 height 0
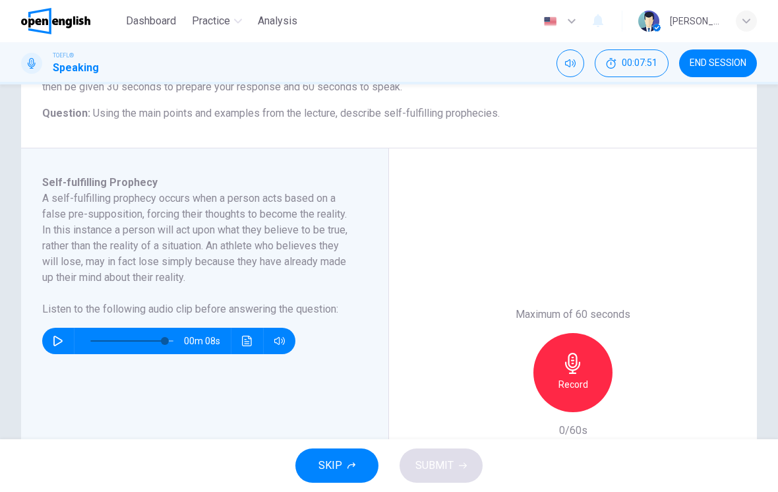
click at [570, 377] on h6 "Record" at bounding box center [574, 385] width 30 height 16
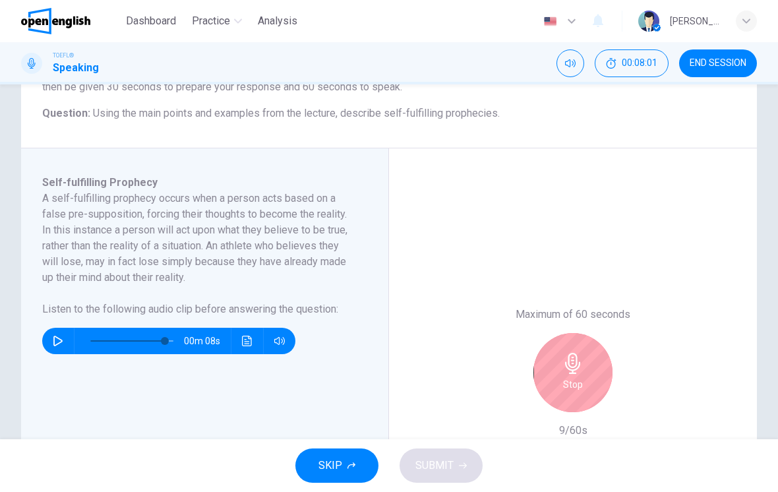
click at [564, 391] on h6 "Stop" at bounding box center [573, 385] width 20 height 16
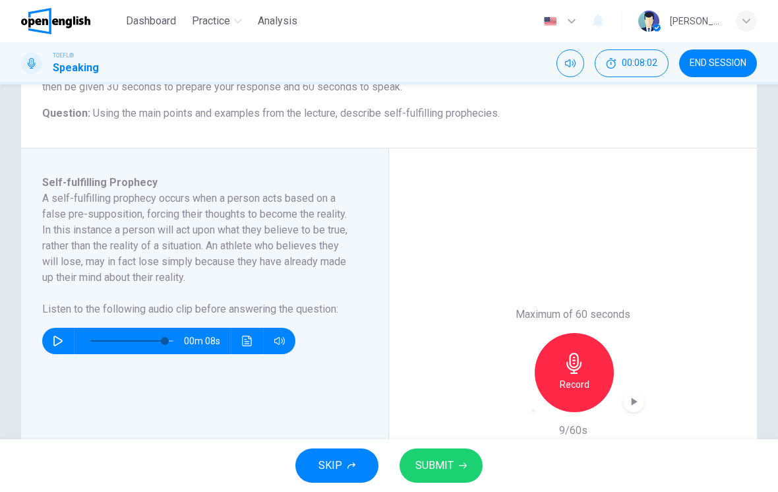
click at [534, 411] on icon "button" at bounding box center [534, 411] width 0 height 0
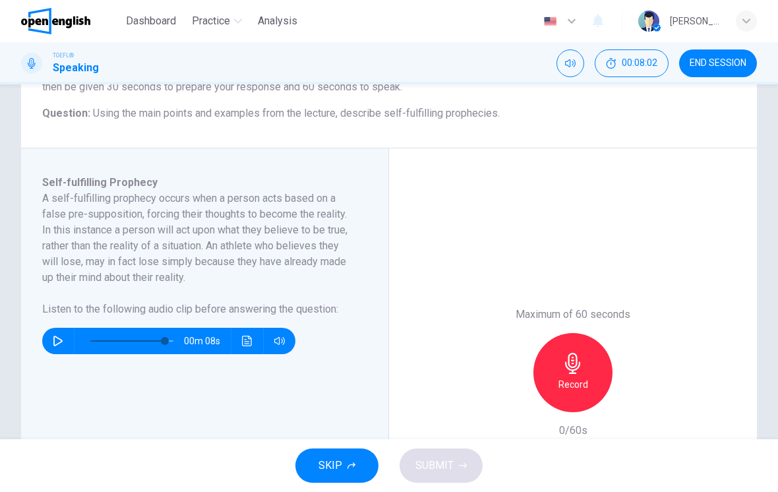
click at [574, 383] on h6 "Record" at bounding box center [574, 385] width 30 height 16
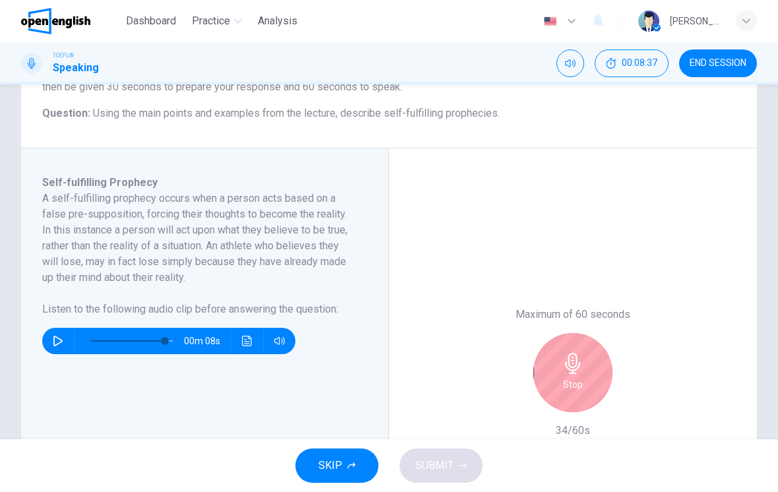
click at [568, 390] on h6 "Stop" at bounding box center [573, 385] width 20 height 16
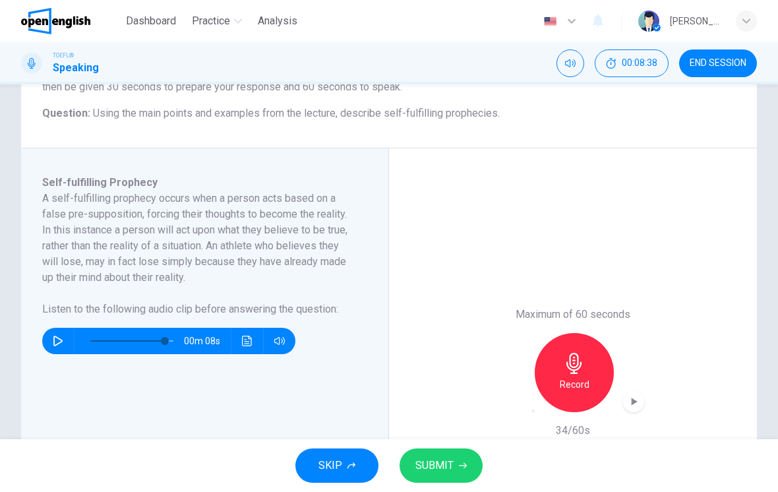
click at [534, 411] on div "button" at bounding box center [534, 411] width 0 height 0
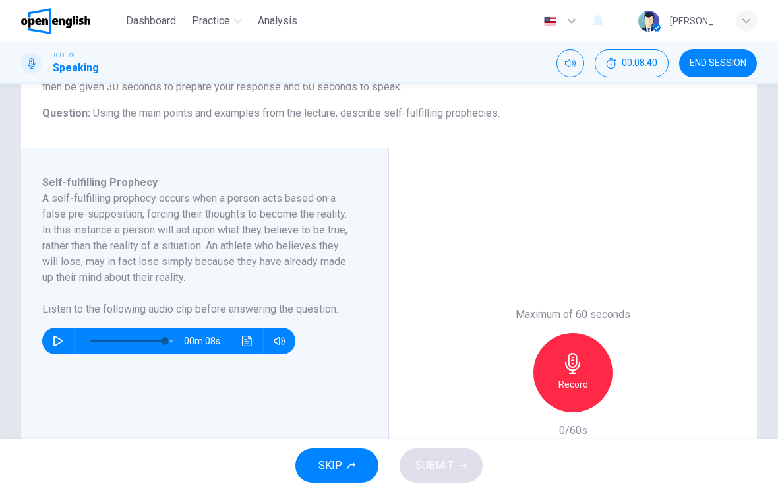
click at [568, 357] on icon "button" at bounding box center [572, 363] width 15 height 21
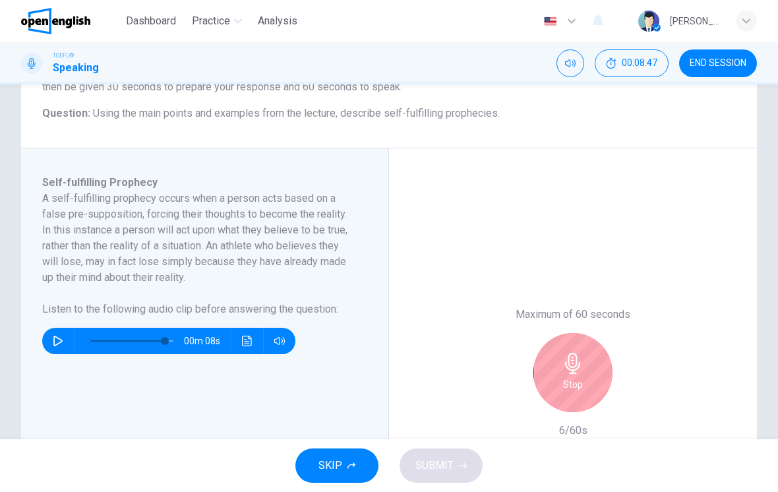
click at [560, 392] on div "Stop" at bounding box center [573, 372] width 79 height 79
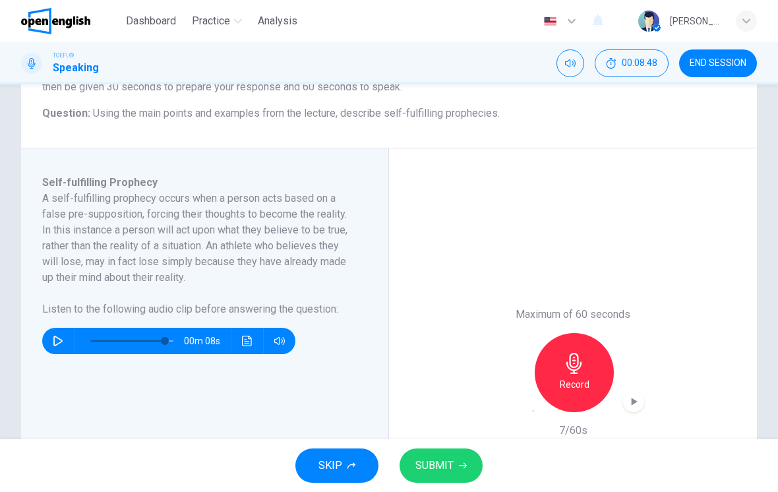
click at [534, 411] on icon "button" at bounding box center [534, 411] width 0 height 0
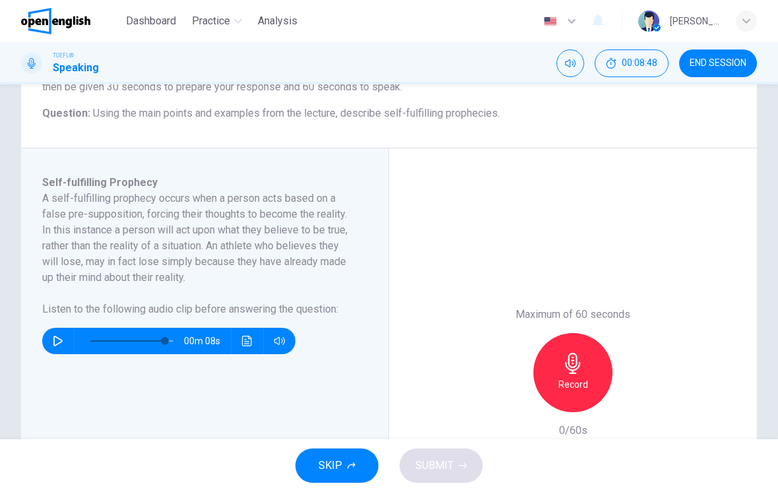
click at [574, 397] on div "Record" at bounding box center [573, 372] width 79 height 79
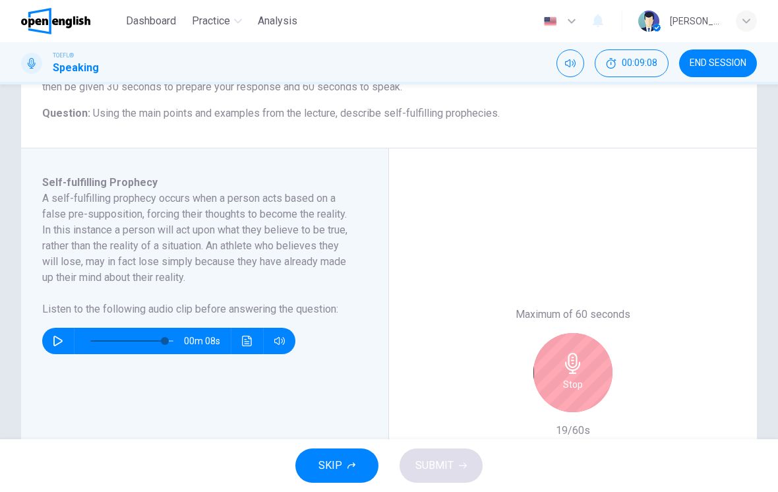
click at [567, 373] on icon "button" at bounding box center [573, 363] width 21 height 21
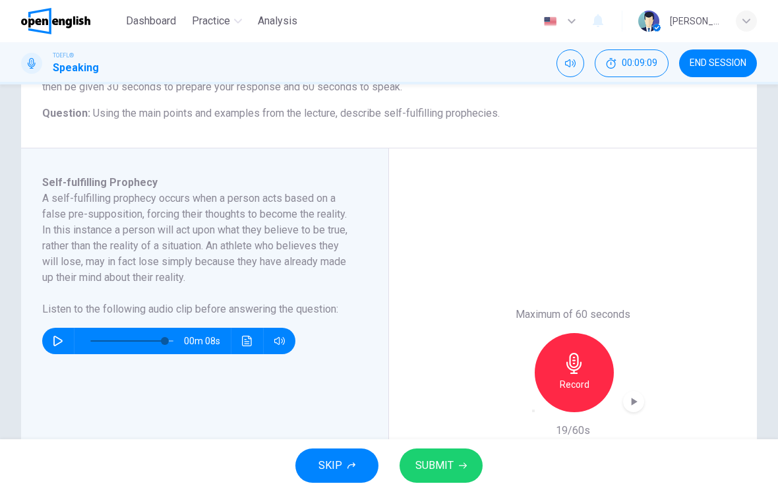
click at [534, 411] on div "button" at bounding box center [534, 411] width 0 height 0
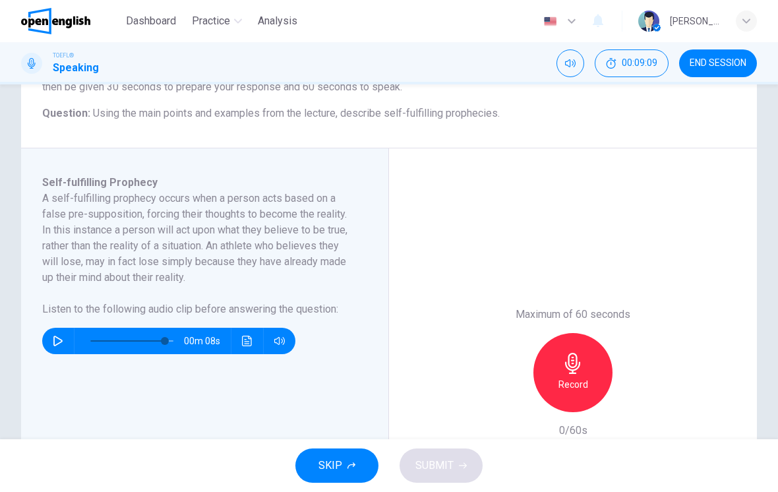
click at [566, 379] on h6 "Record" at bounding box center [574, 385] width 30 height 16
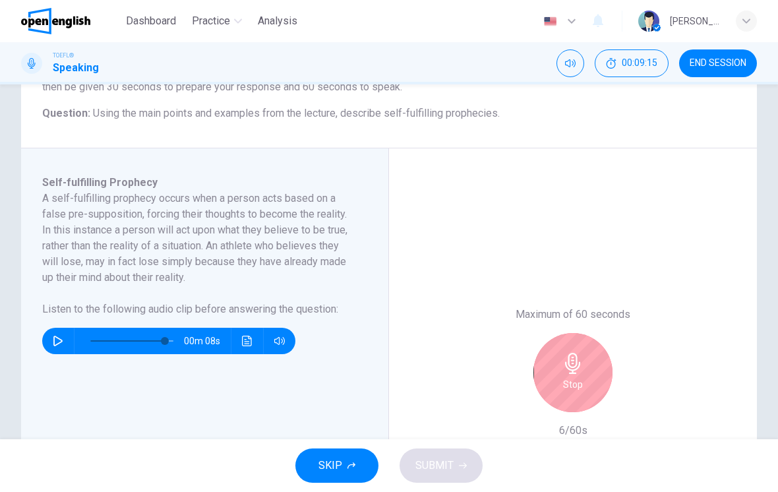
click at [555, 369] on div "Stop" at bounding box center [573, 372] width 79 height 79
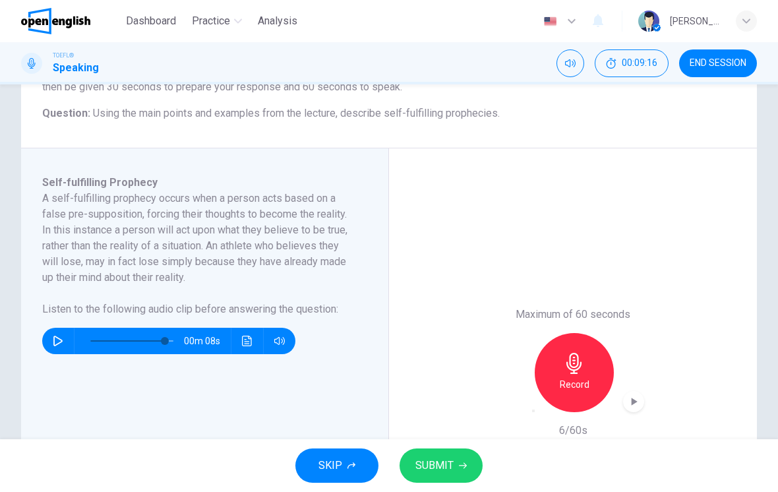
click at [534, 411] on div "button" at bounding box center [534, 411] width 0 height 0
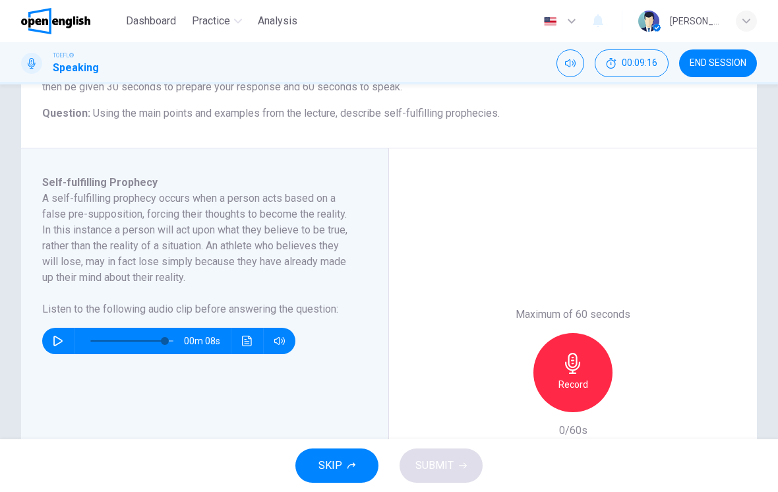
click at [567, 379] on h6 "Record" at bounding box center [574, 385] width 30 height 16
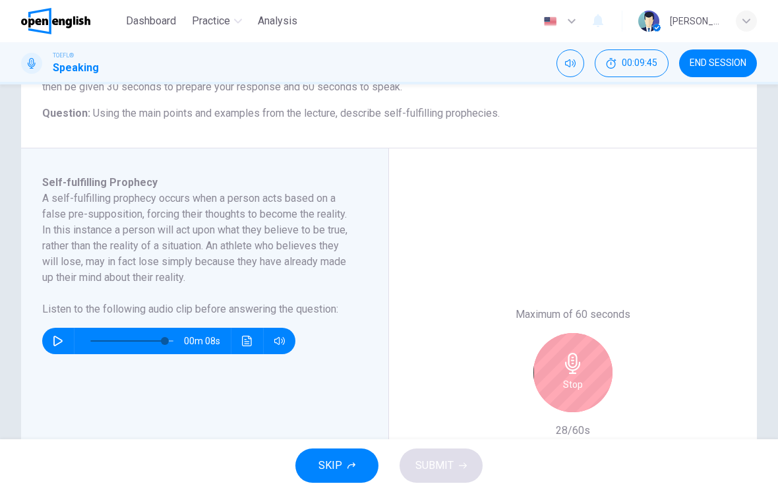
click at [565, 369] on icon "button" at bounding box center [573, 363] width 21 height 21
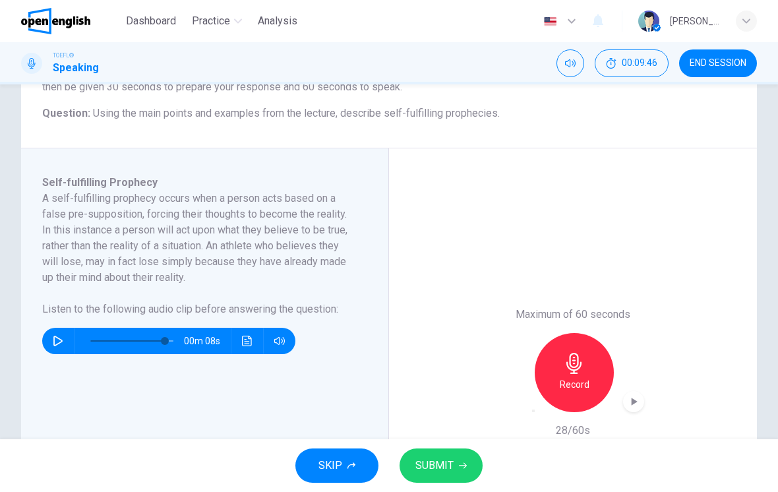
click at [534, 411] on div "button" at bounding box center [534, 411] width 0 height 0
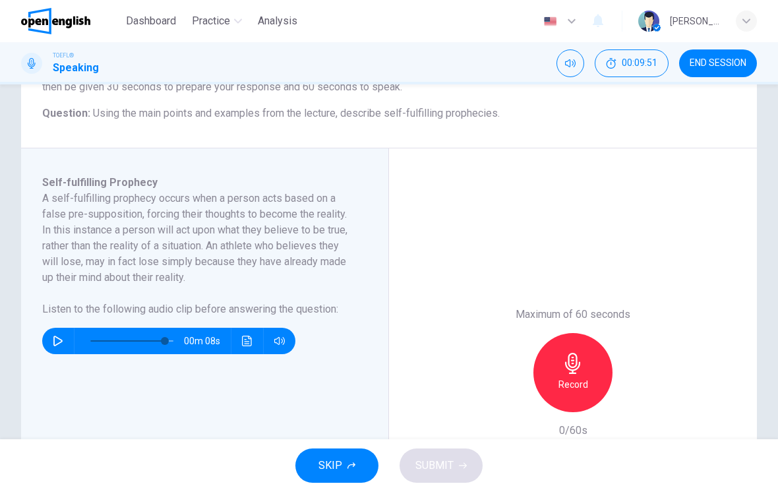
click at [599, 382] on div "Record" at bounding box center [573, 372] width 79 height 79
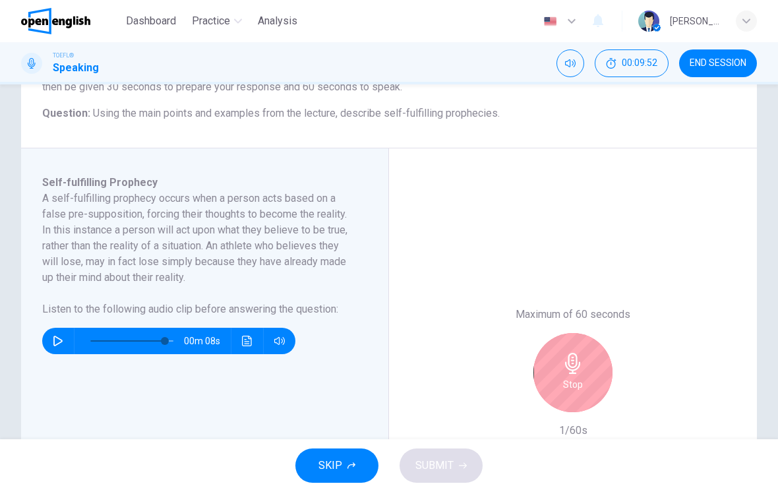
click at [564, 371] on icon "button" at bounding box center [573, 363] width 21 height 21
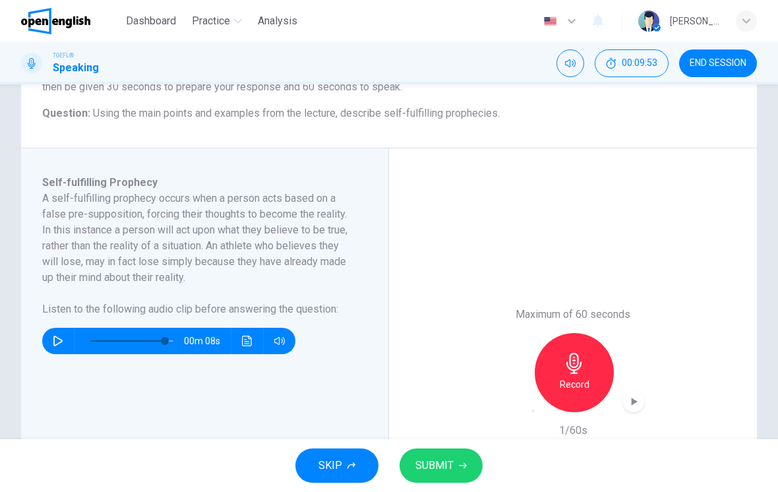
click at [508, 414] on div "Maximum of 60 seconds Record 1/60s" at bounding box center [573, 373] width 142 height 132
click at [534, 411] on icon "button" at bounding box center [534, 411] width 0 height 0
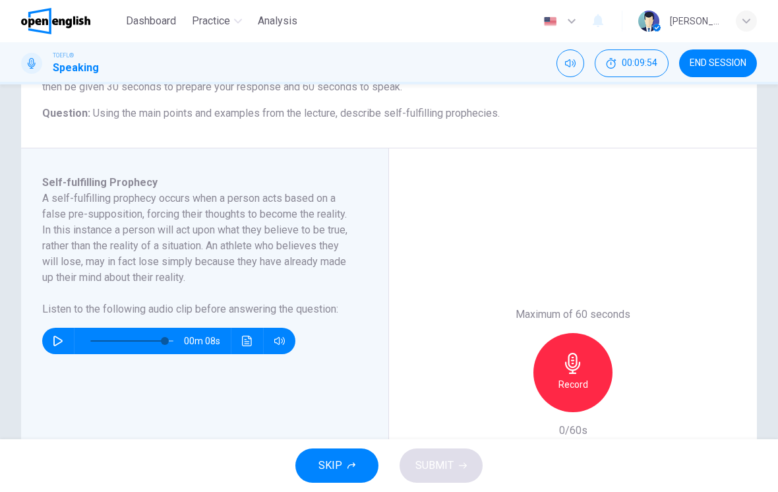
click at [561, 369] on div "Record" at bounding box center [573, 372] width 79 height 79
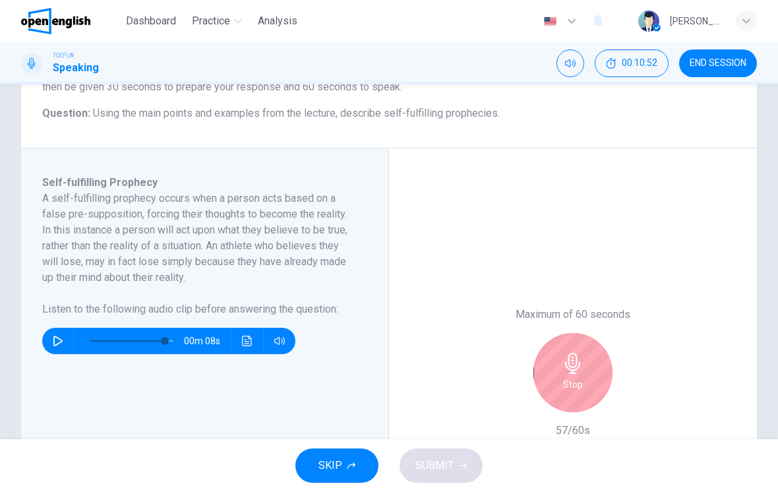
click at [567, 365] on icon "button" at bounding box center [573, 363] width 21 height 21
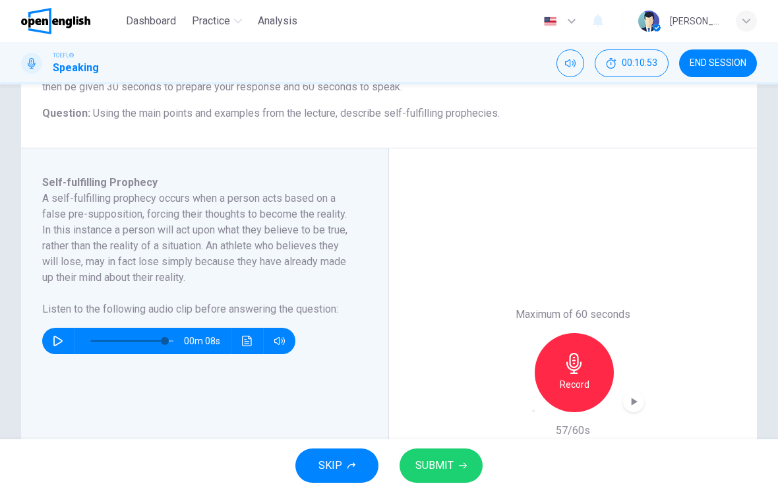
click at [452, 466] on span "SUBMIT" at bounding box center [434, 465] width 38 height 18
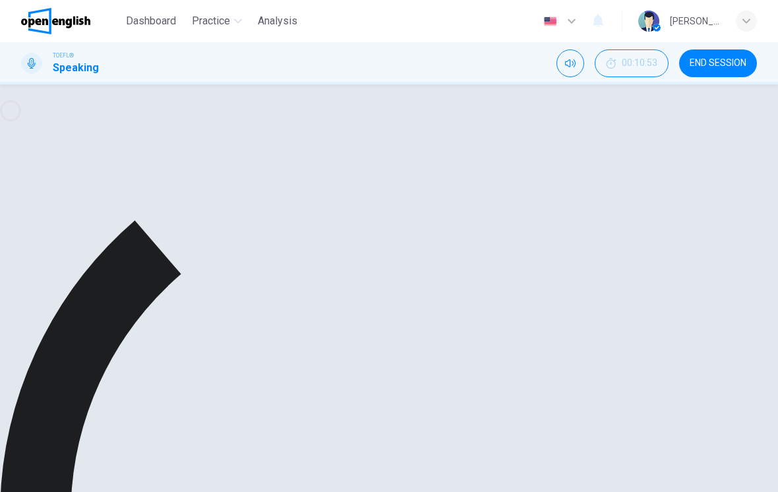
type input "*"
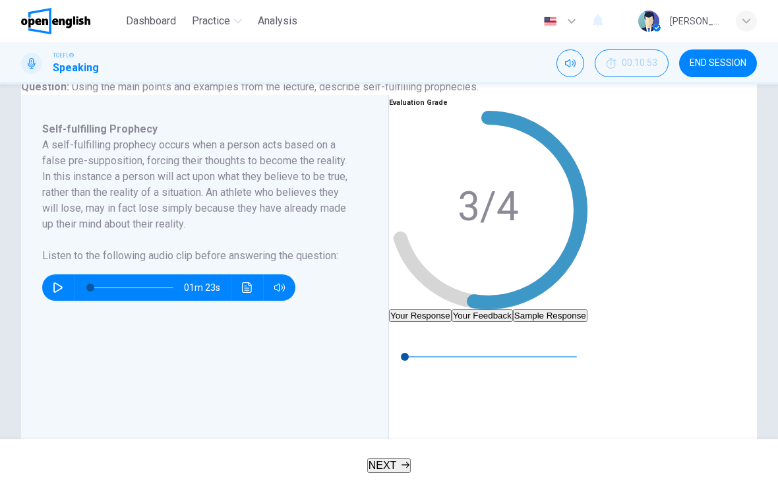
click at [513, 309] on button "Your Feedback" at bounding box center [482, 315] width 61 height 13
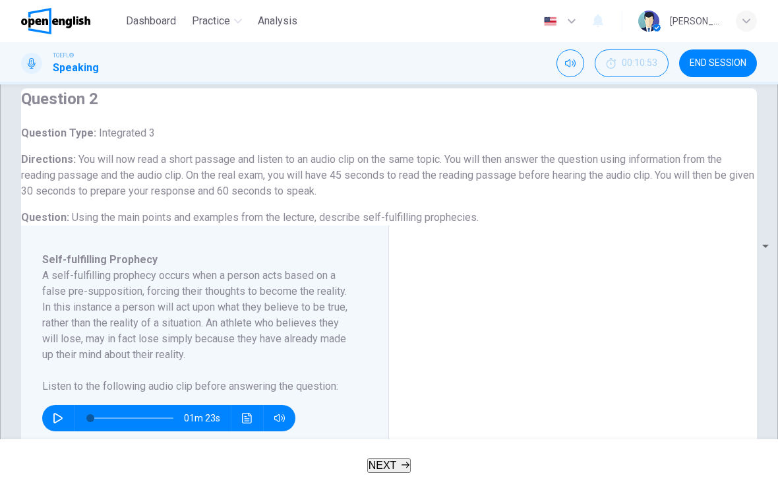
scroll to position [0, 0]
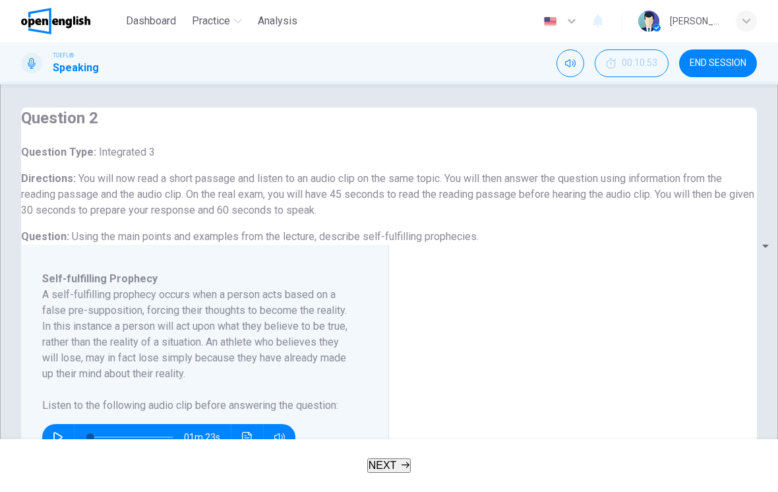
click at [744, 73] on button "END SESSION" at bounding box center [718, 63] width 78 height 28
